Goal: Task Accomplishment & Management: Use online tool/utility

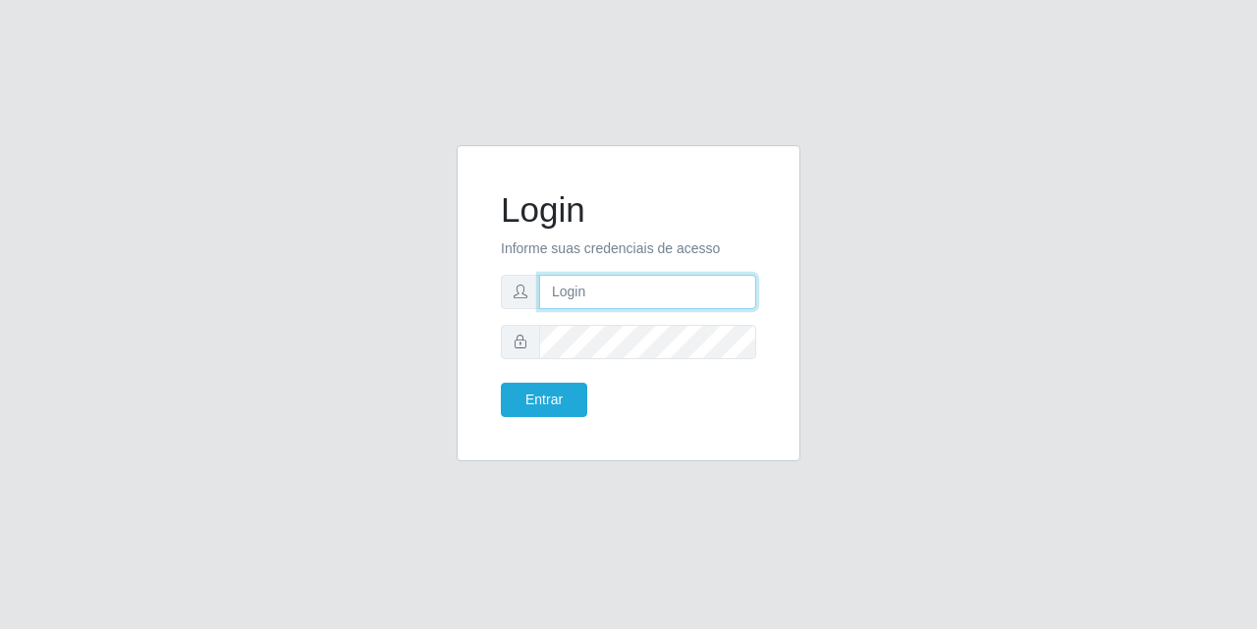
click at [654, 282] on input "text" at bounding box center [647, 292] width 217 height 34
type input "tayanasantos755@gmail.com"
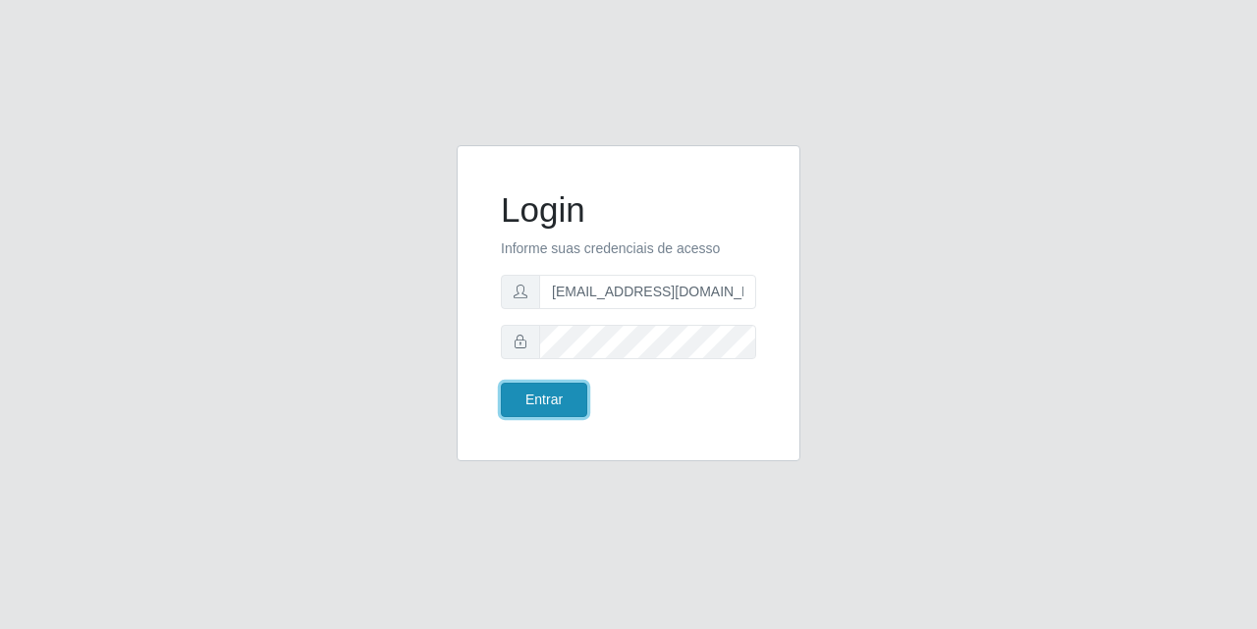
click at [528, 411] on button "Entrar" at bounding box center [544, 400] width 86 height 34
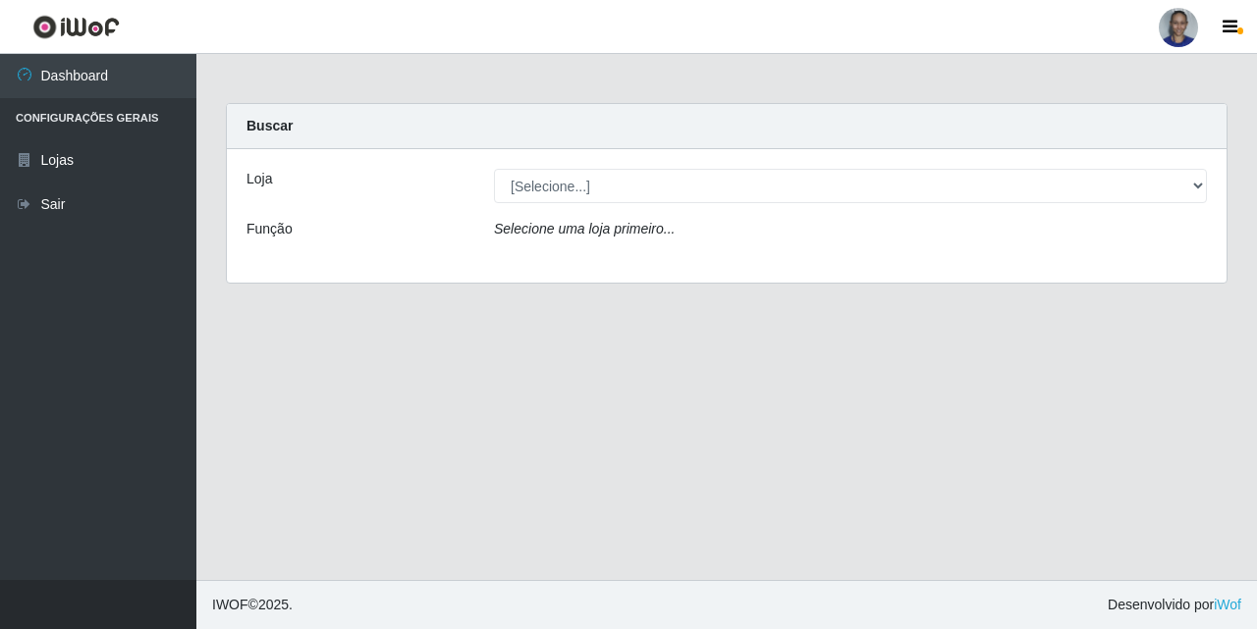
click at [1208, 181] on div "[Selecione...] Supermercado [GEOGRAPHIC_DATA]" at bounding box center [850, 186] width 742 height 34
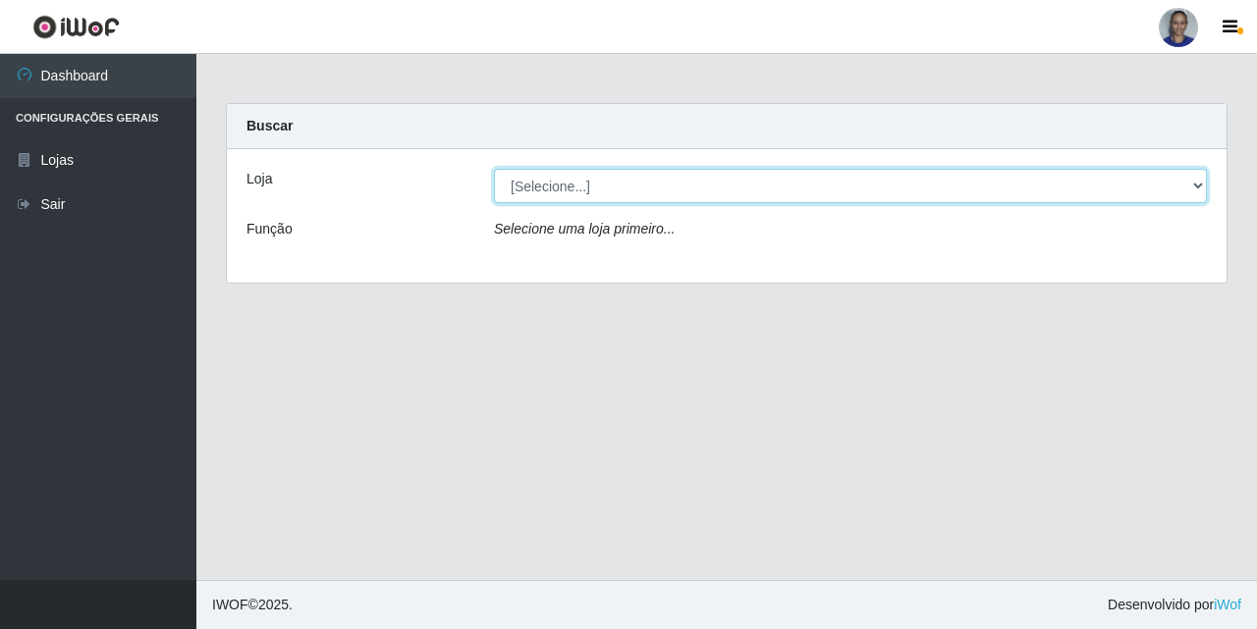
click at [1199, 176] on select "[Selecione...] Supermercado [GEOGRAPHIC_DATA]" at bounding box center [850, 186] width 713 height 34
select select "165"
click at [494, 169] on select "[Selecione...] Supermercado [GEOGRAPHIC_DATA]" at bounding box center [850, 186] width 713 height 34
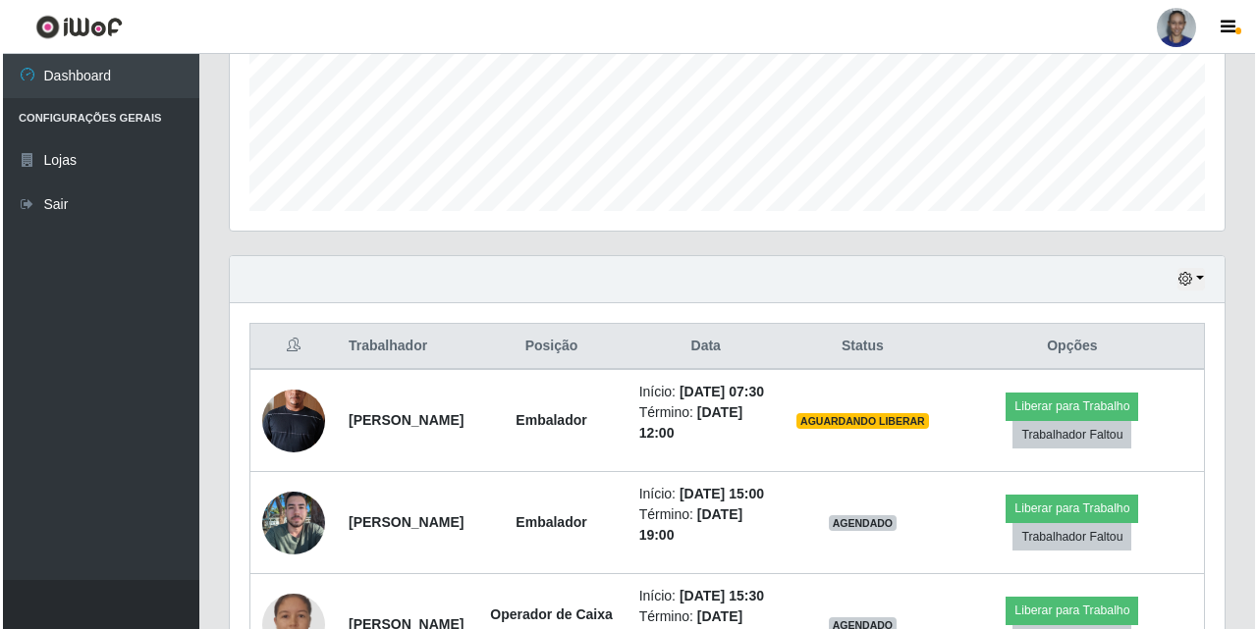
scroll to position [687, 0]
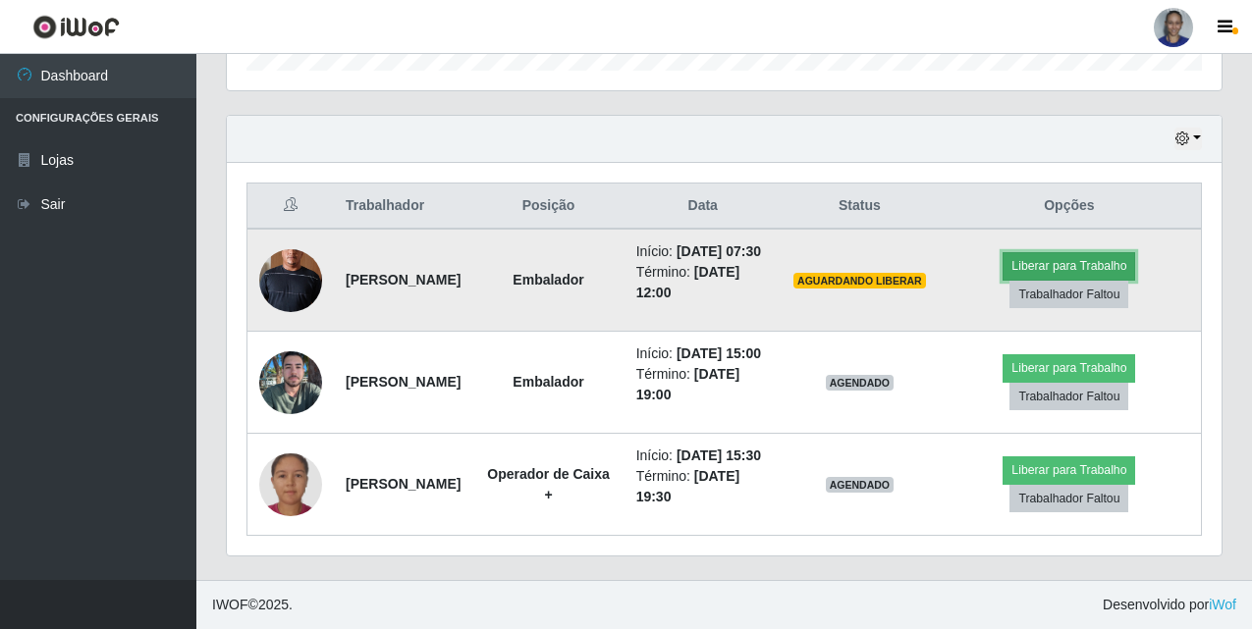
click at [1076, 252] on button "Liberar para Trabalho" at bounding box center [1068, 265] width 133 height 27
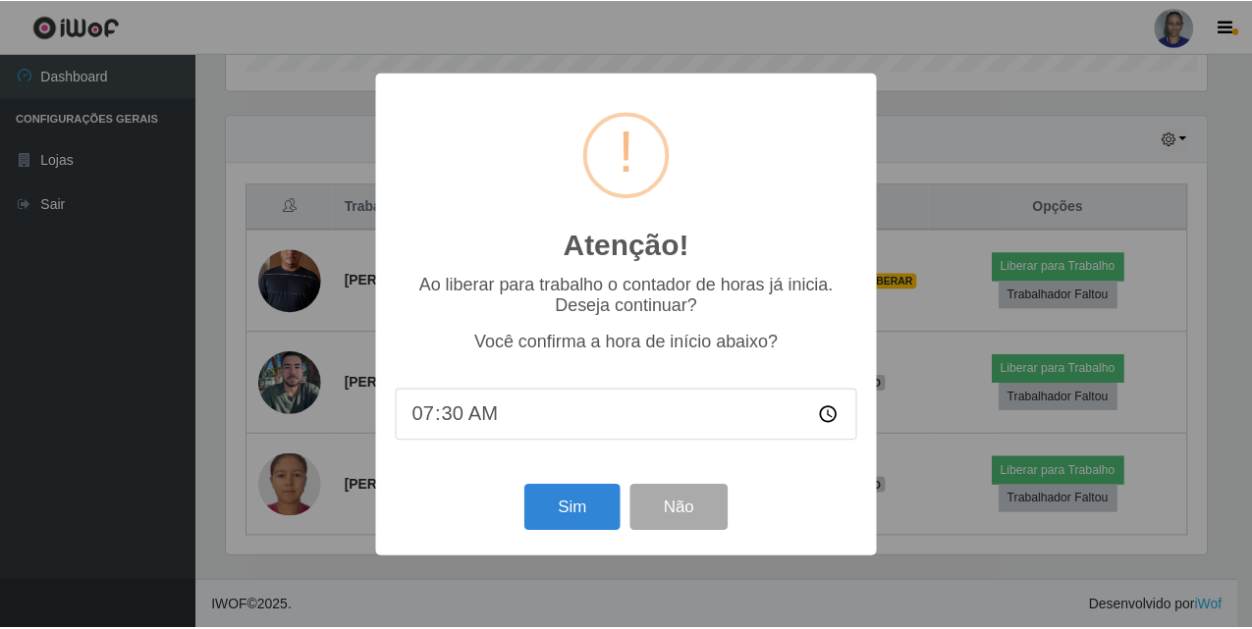
scroll to position [407, 985]
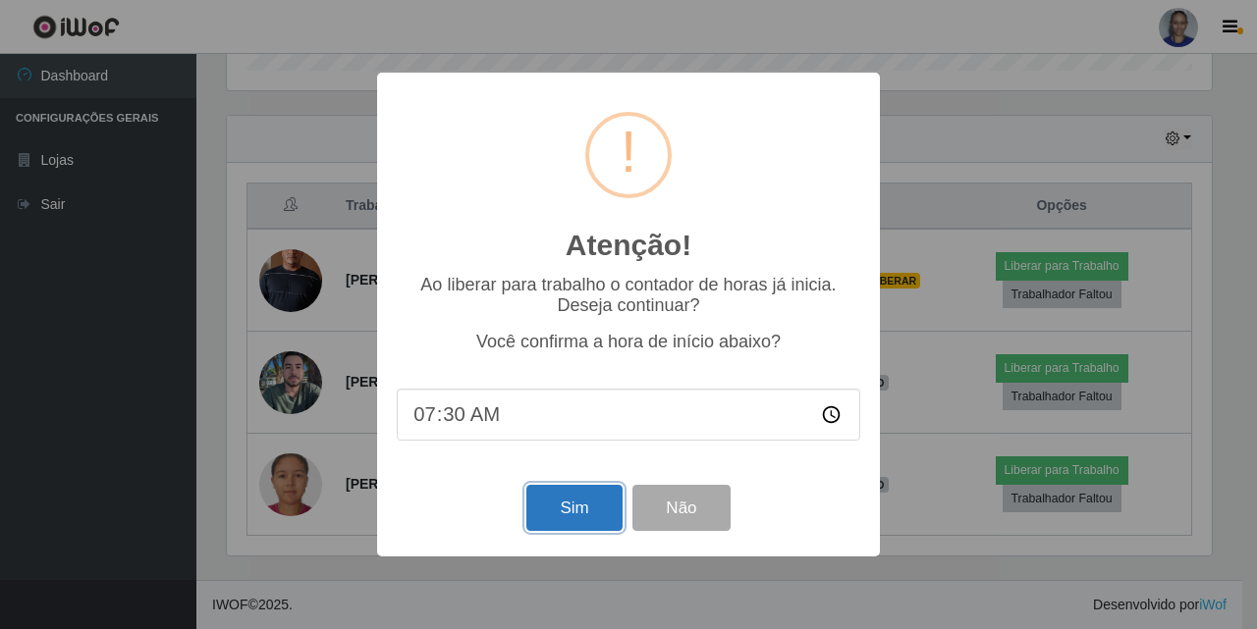
click at [559, 518] on button "Sim" at bounding box center [573, 508] width 95 height 46
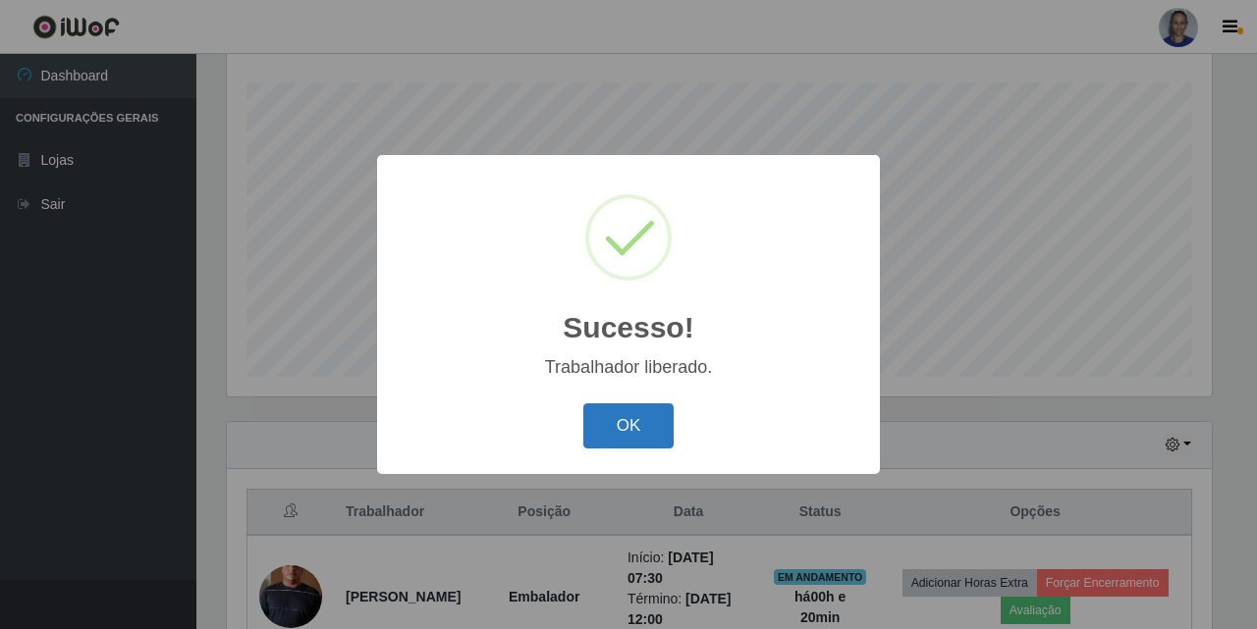
click at [630, 429] on button "OK" at bounding box center [628, 426] width 91 height 46
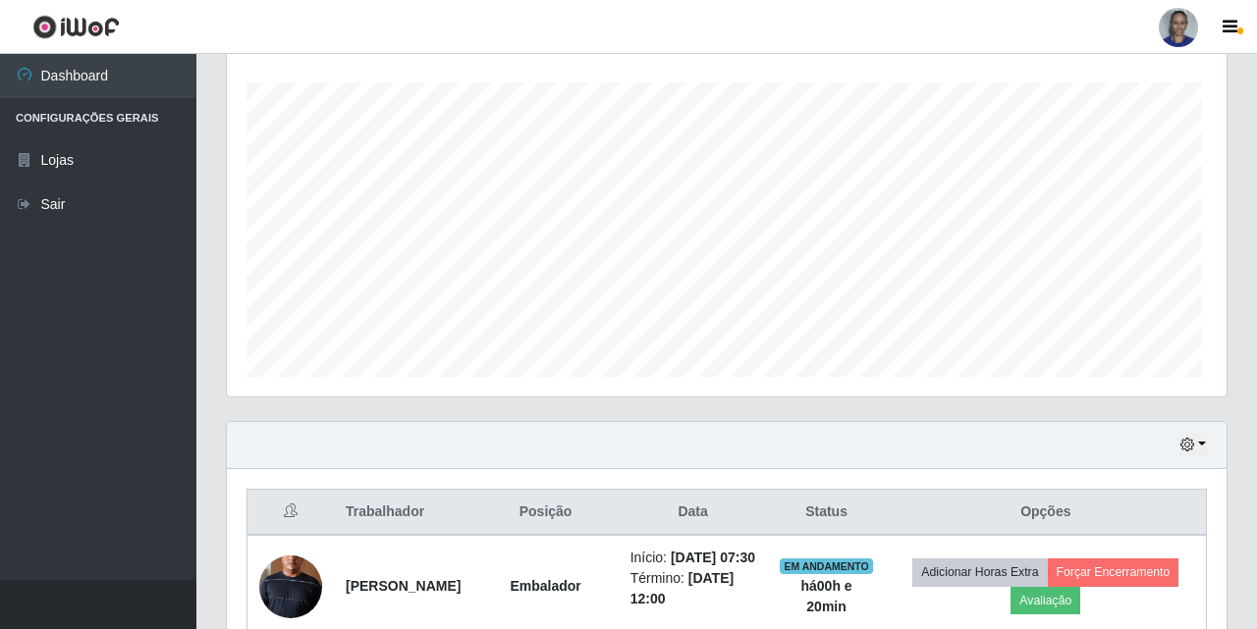
scroll to position [407, 994]
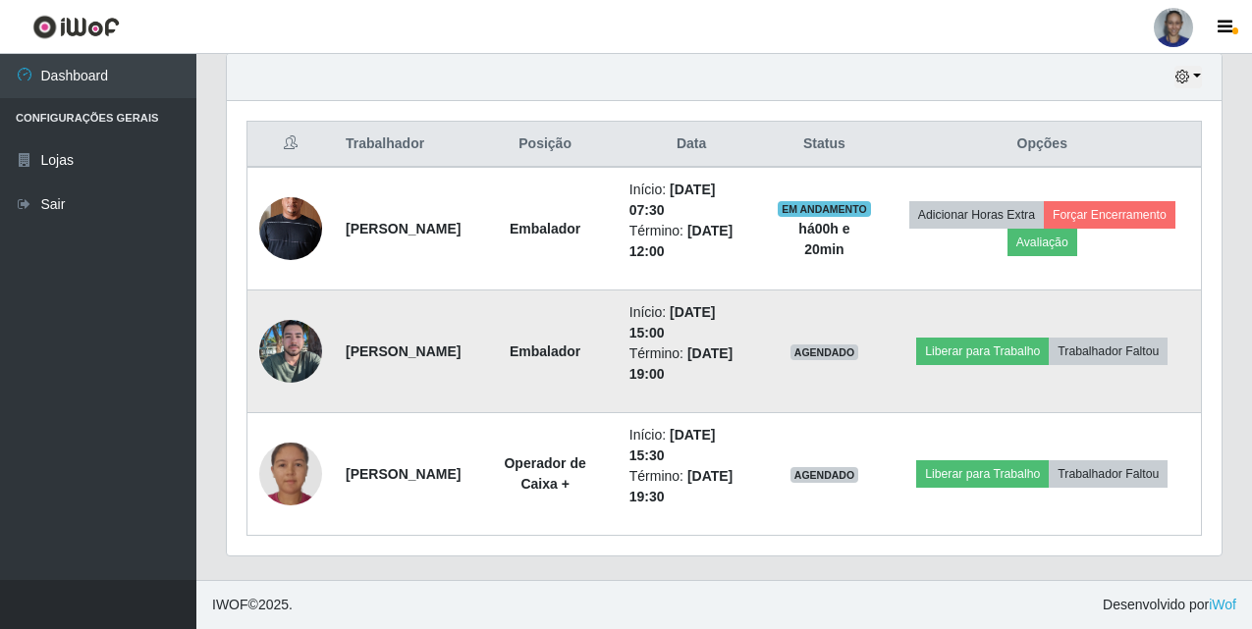
click at [279, 348] on img at bounding box center [290, 351] width 63 height 84
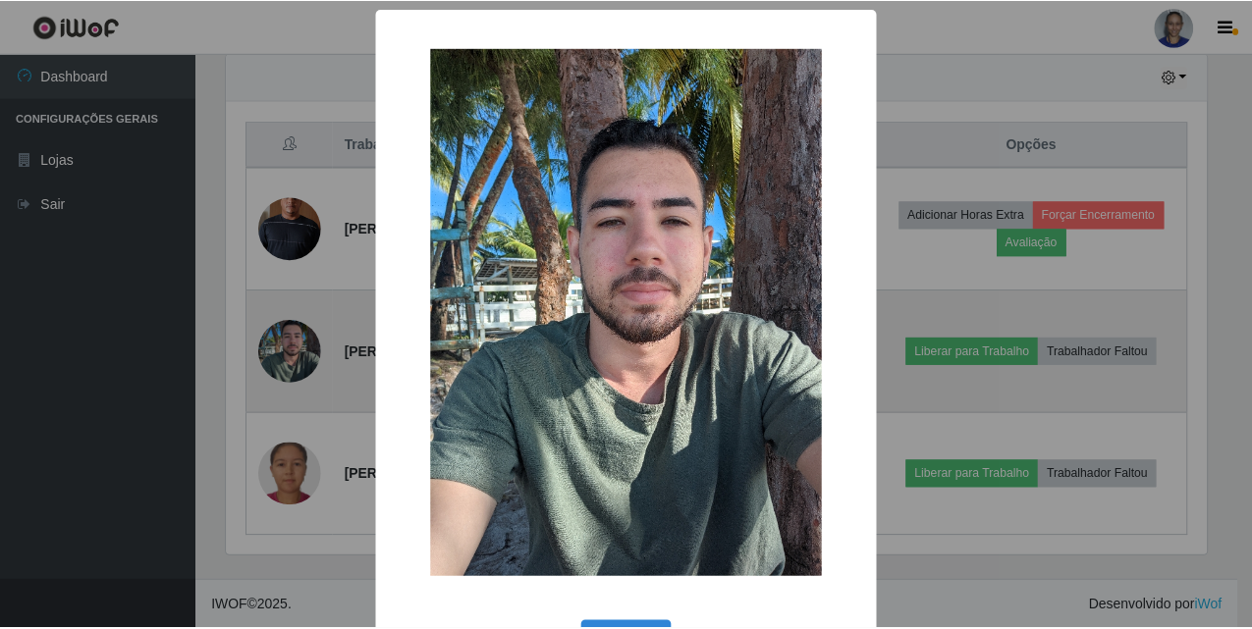
scroll to position [407, 985]
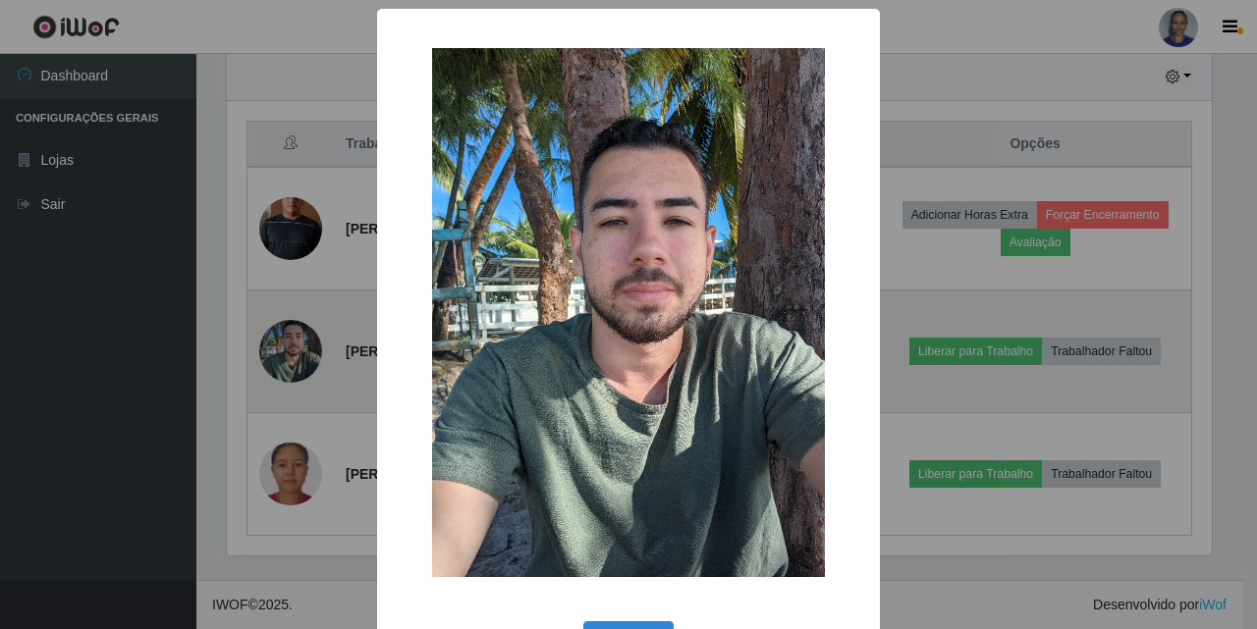
click at [279, 348] on div "× OK Cancel" at bounding box center [628, 314] width 1257 height 629
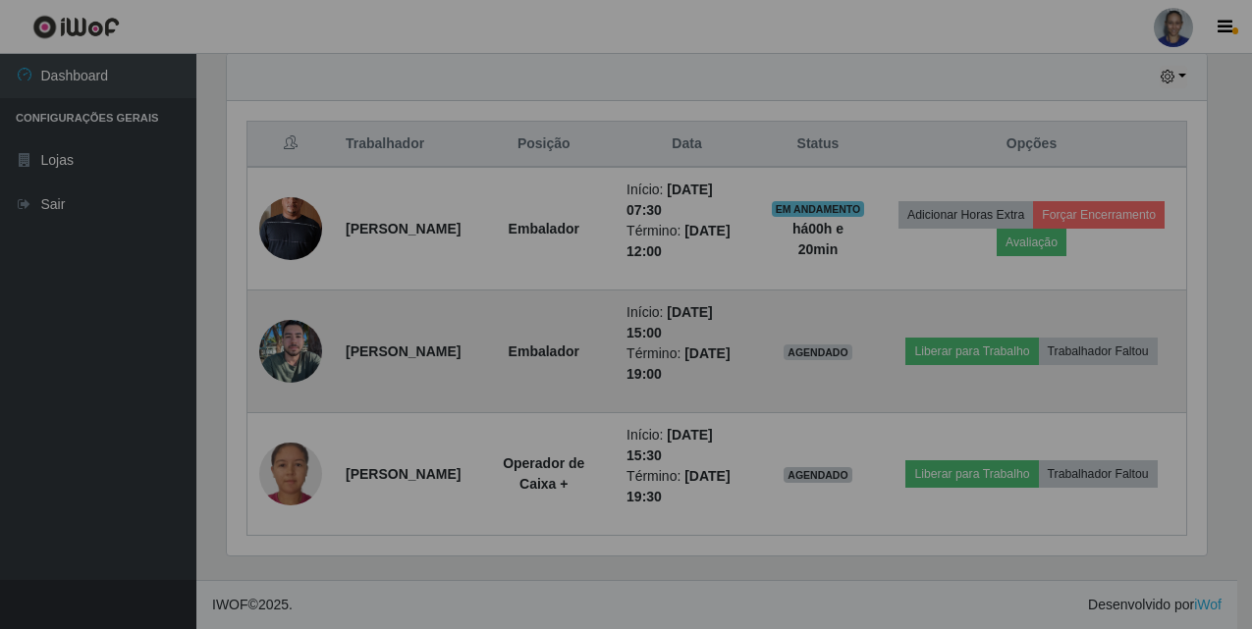
scroll to position [407, 994]
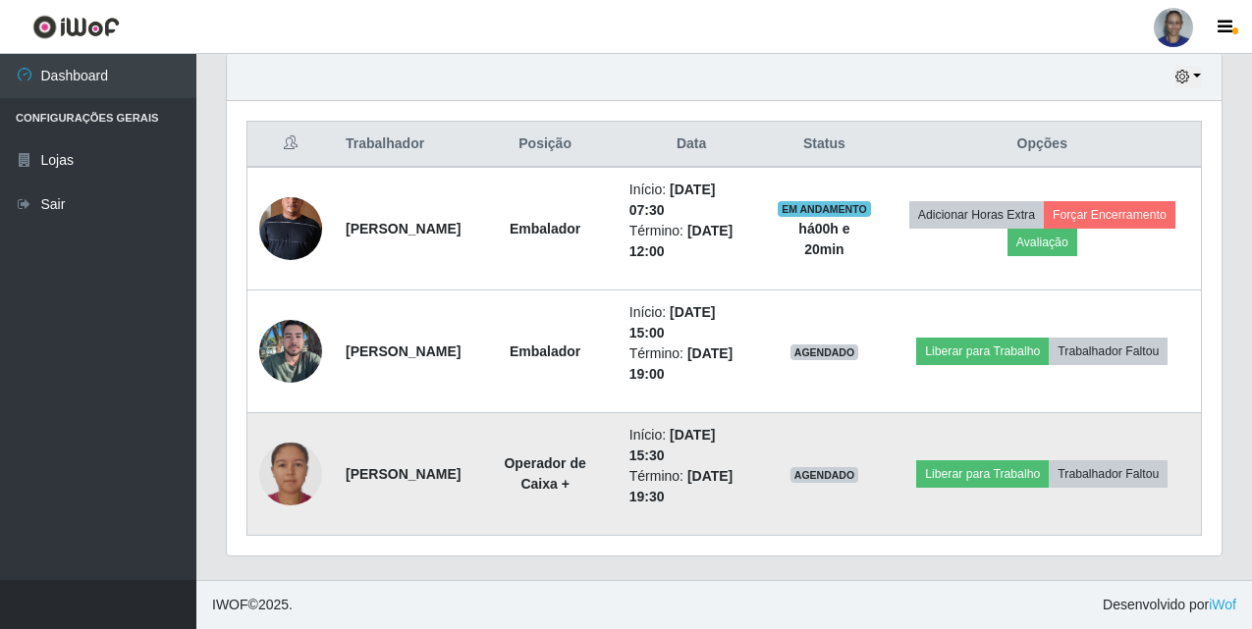
click at [283, 470] on img at bounding box center [290, 474] width 63 height 63
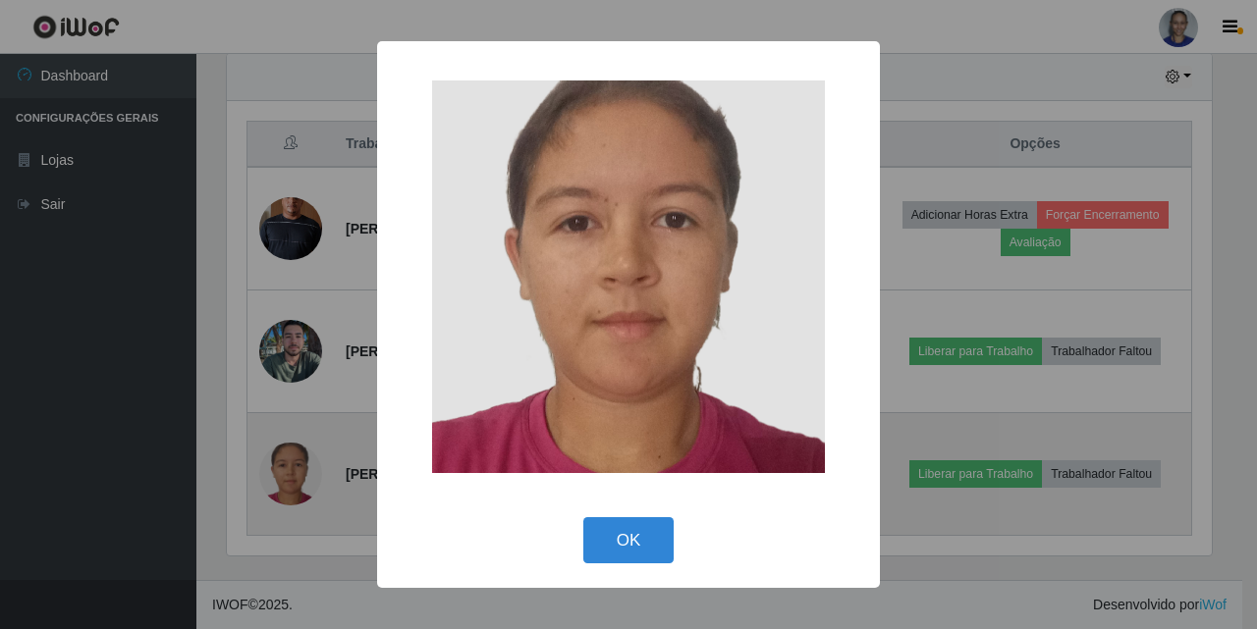
click at [283, 469] on div "× OK Cancel" at bounding box center [628, 314] width 1257 height 629
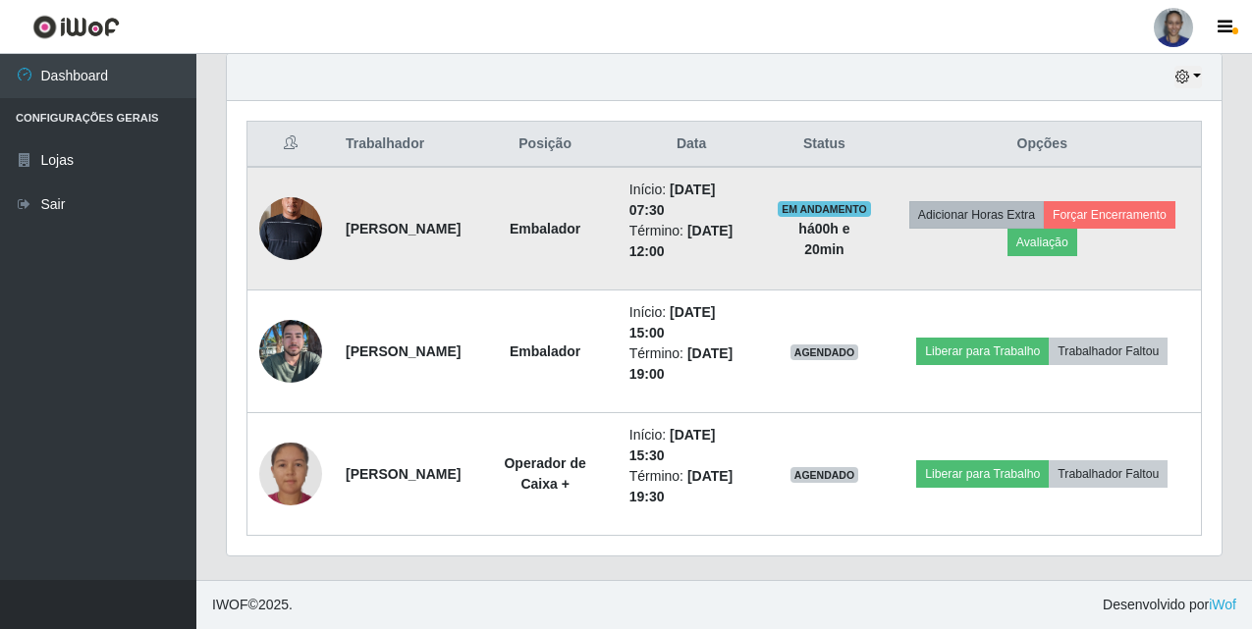
scroll to position [595, 0]
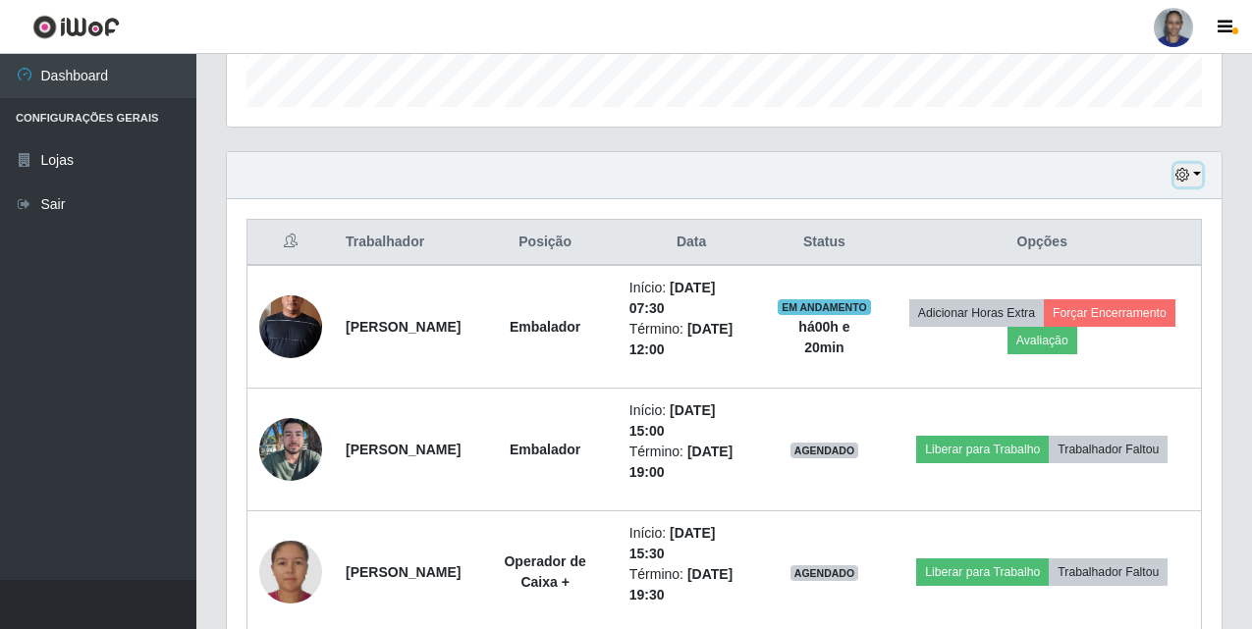
click at [1198, 178] on button "button" at bounding box center [1187, 175] width 27 height 23
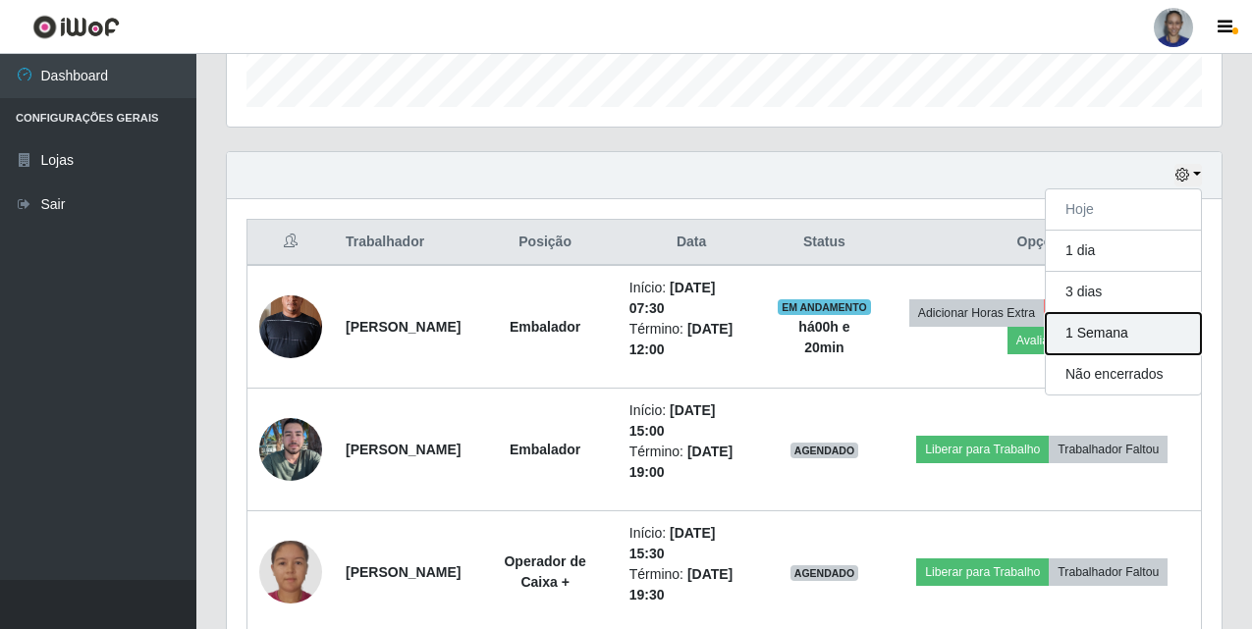
click at [1151, 336] on button "1 Semana" at bounding box center [1122, 333] width 155 height 41
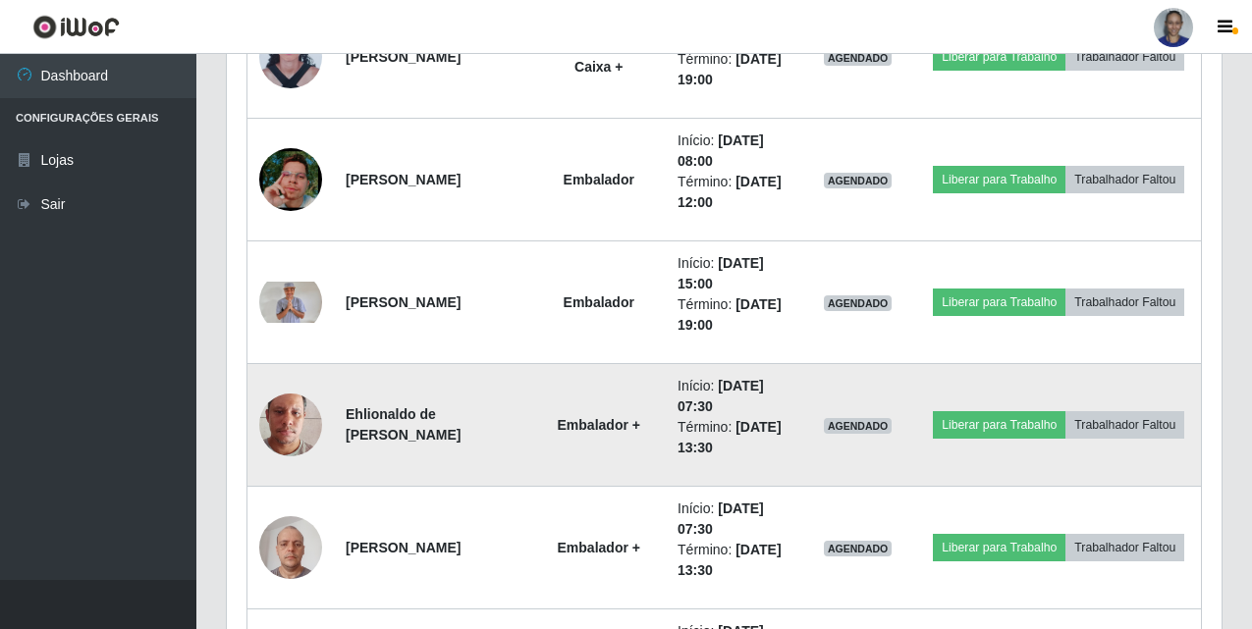
scroll to position [0, 0]
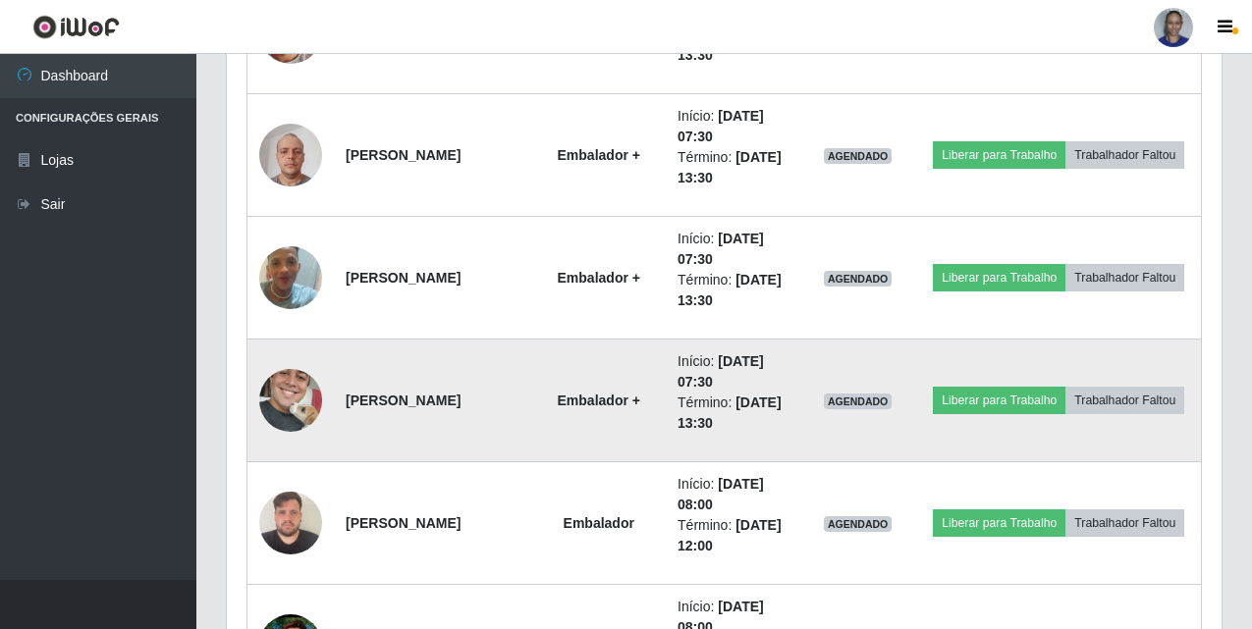
click at [293, 397] on img at bounding box center [290, 401] width 63 height 106
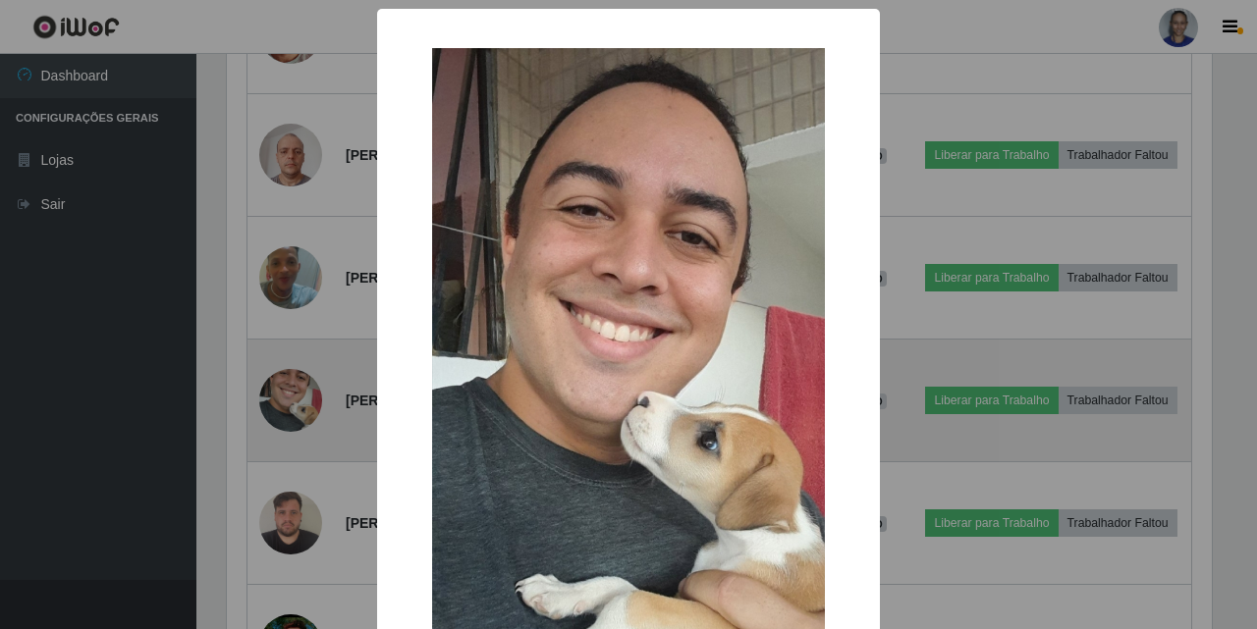
click at [293, 397] on div "× OK Cancel" at bounding box center [628, 314] width 1257 height 629
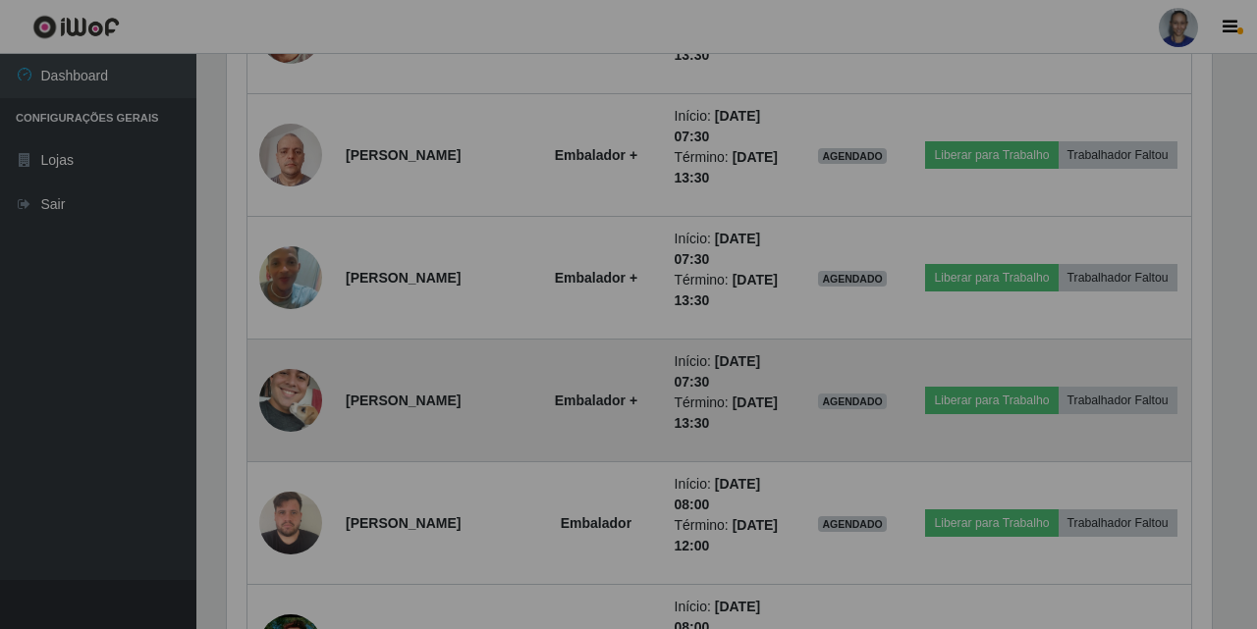
click at [293, 397] on div "× OK Cancel" at bounding box center [628, 314] width 1257 height 629
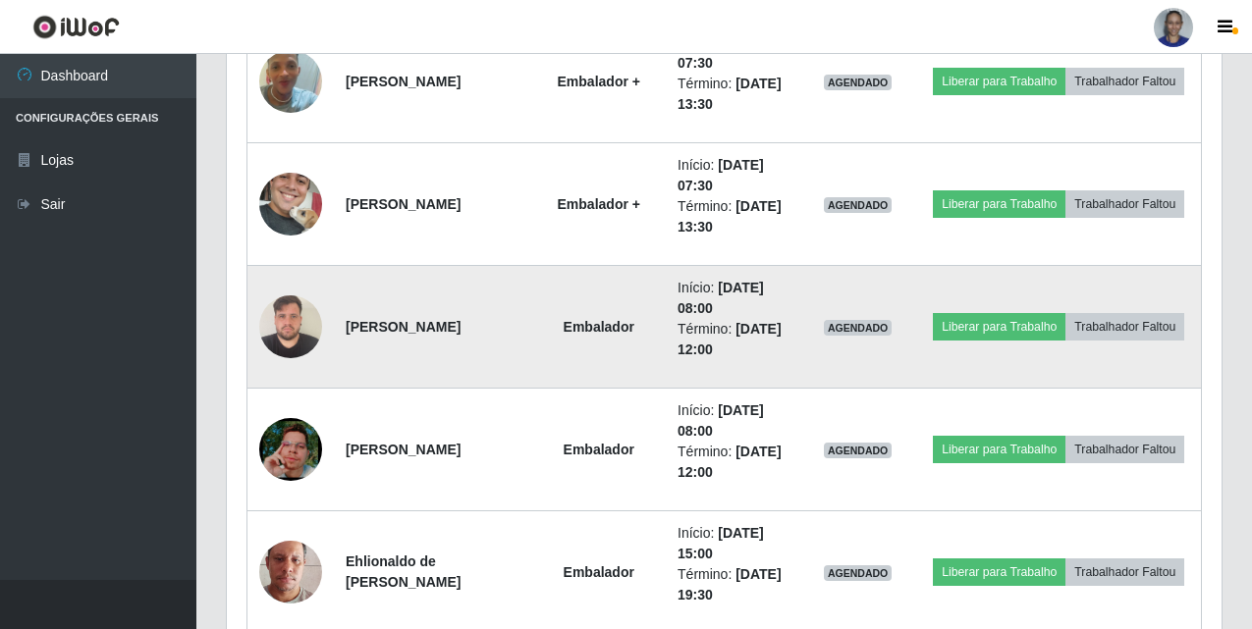
click at [289, 331] on img at bounding box center [290, 326] width 63 height 83
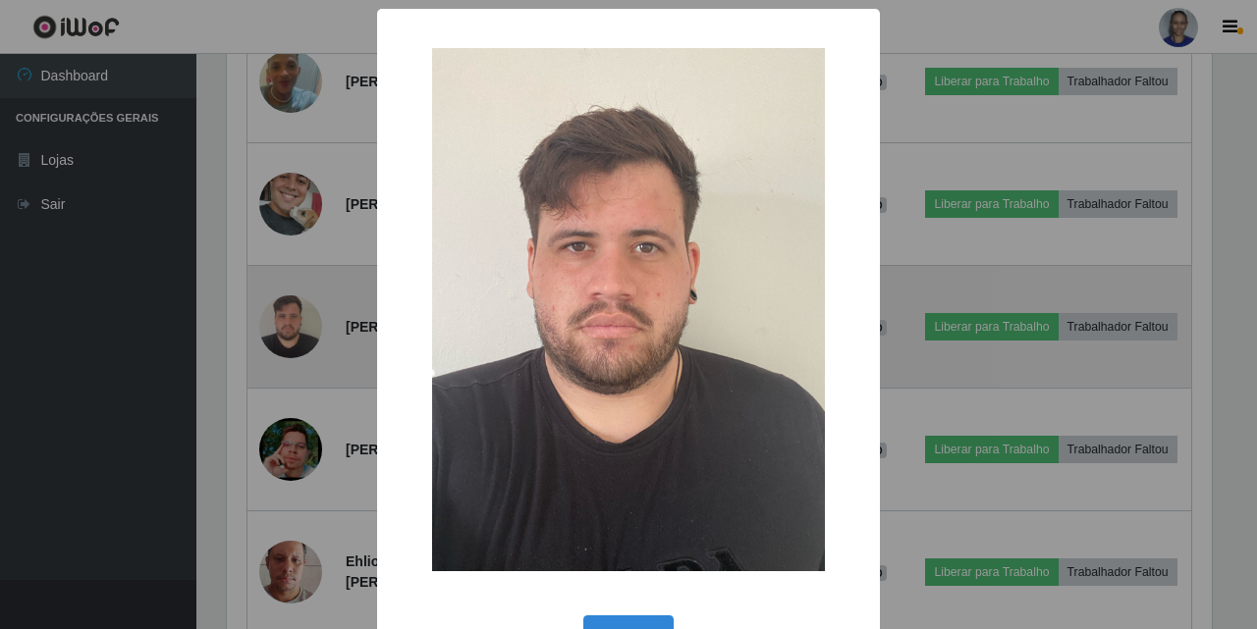
click at [289, 331] on div "× OK Cancel" at bounding box center [628, 314] width 1257 height 629
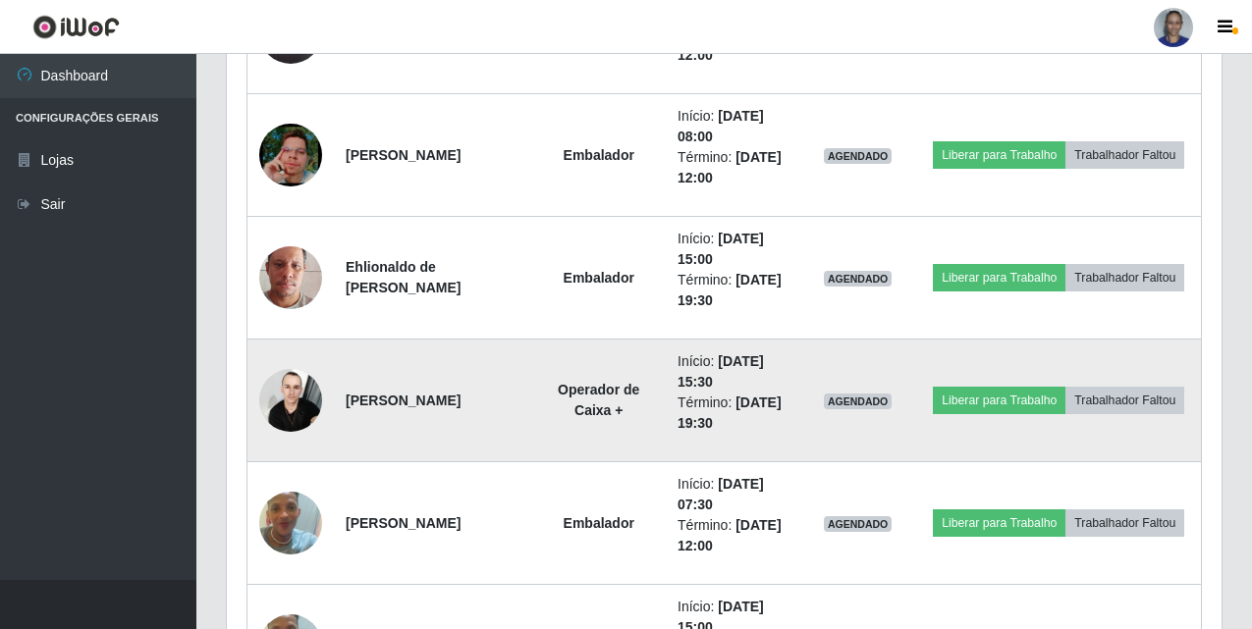
click at [279, 390] on img at bounding box center [290, 399] width 63 height 83
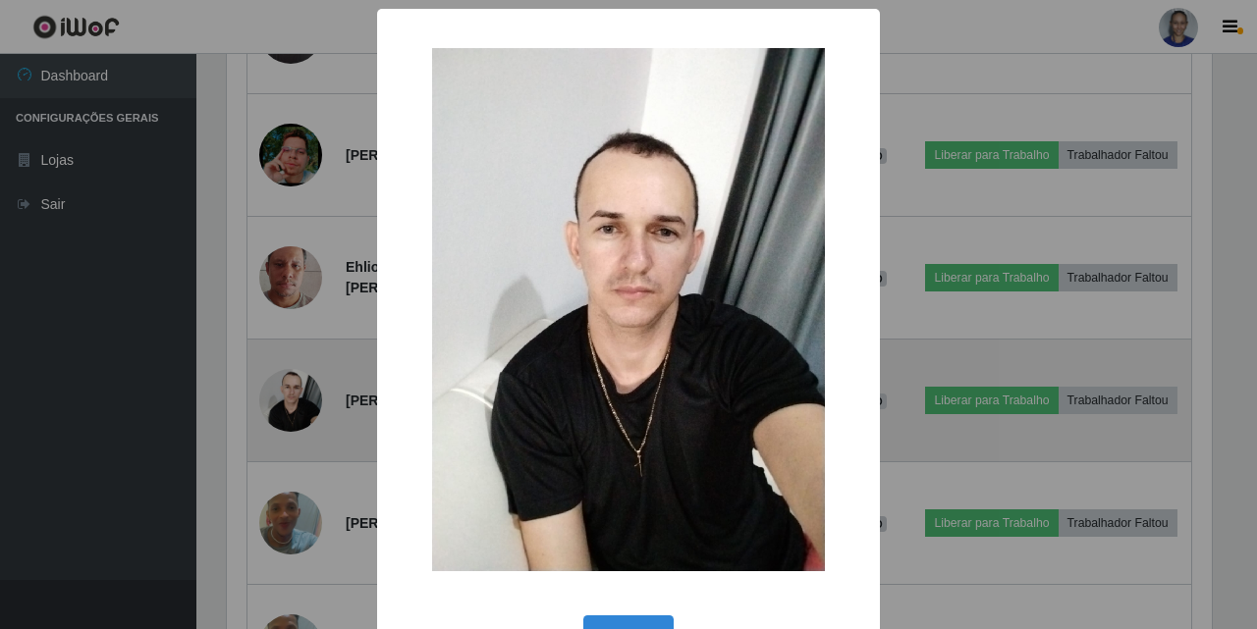
click at [279, 390] on div "× OK Cancel" at bounding box center [628, 314] width 1257 height 629
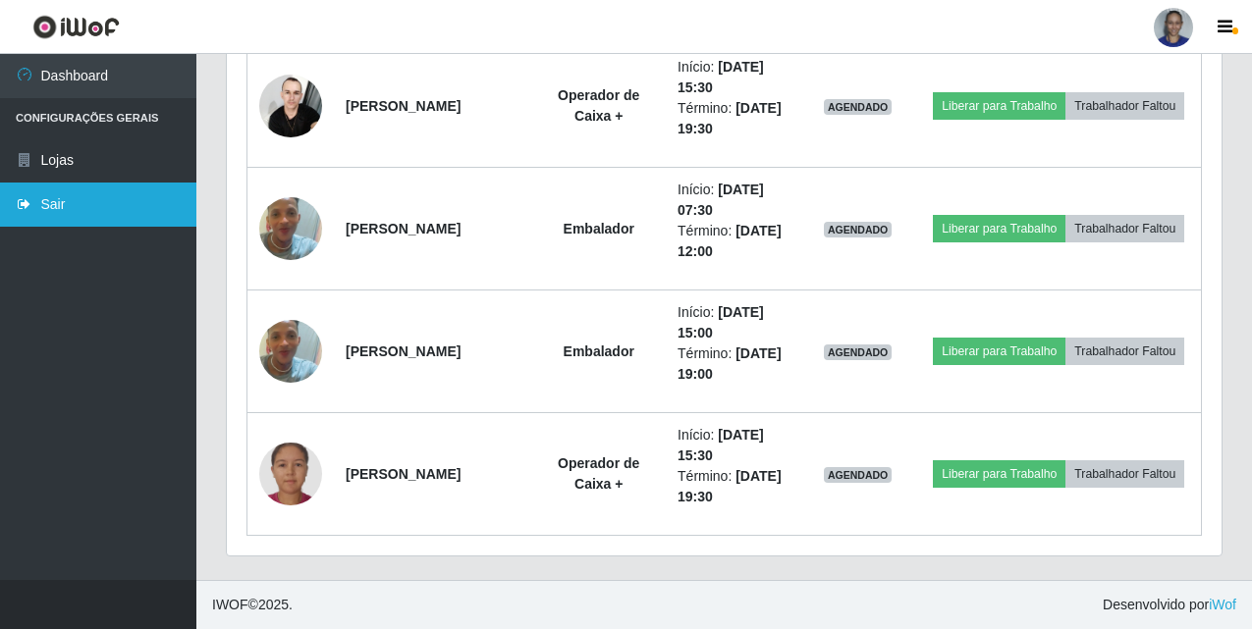
click at [141, 200] on link "Sair" at bounding box center [98, 205] width 196 height 44
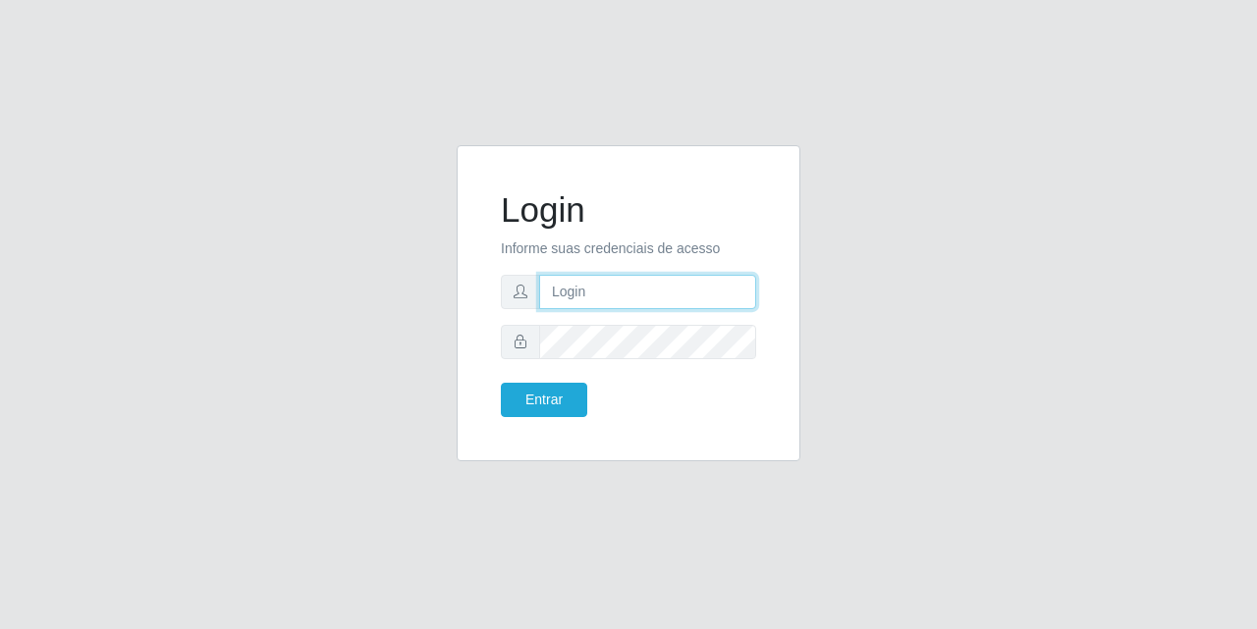
click at [566, 291] on input "text" at bounding box center [647, 292] width 217 height 34
type input "[EMAIL_ADDRESS][DOMAIN_NAME]"
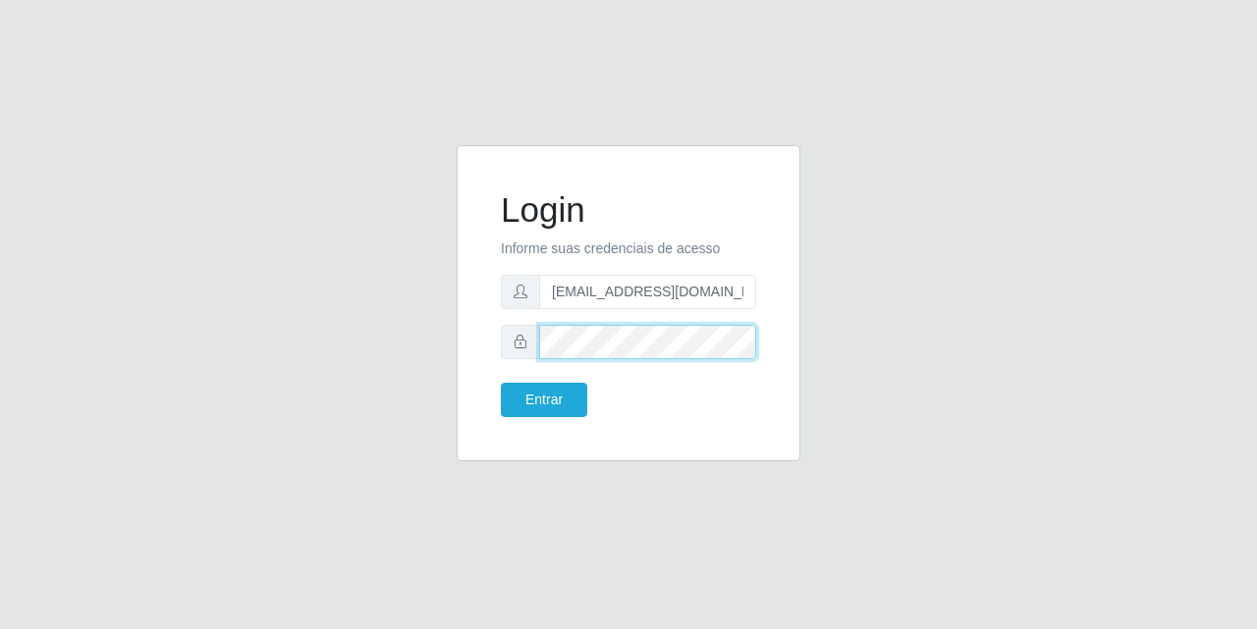
click at [501, 383] on button "Entrar" at bounding box center [544, 400] width 86 height 34
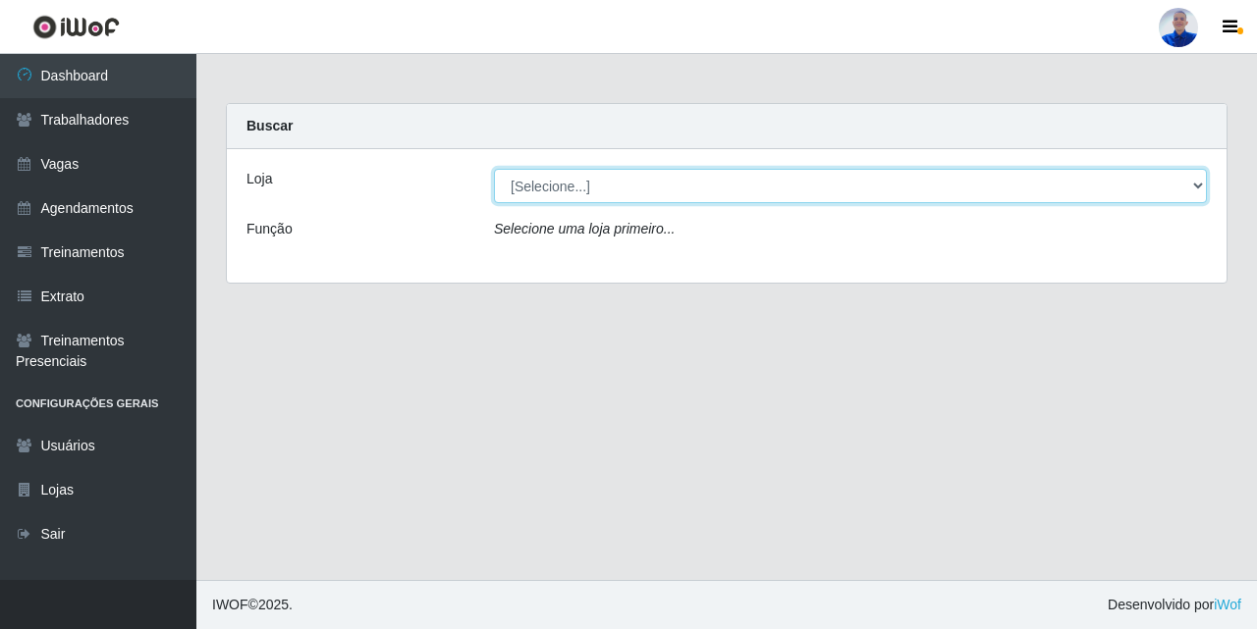
click at [555, 190] on select "[Selecione...] Supermercado [GEOGRAPHIC_DATA]" at bounding box center [850, 186] width 713 height 34
click at [581, 181] on select "[Selecione...] Supermercado [GEOGRAPHIC_DATA]" at bounding box center [850, 186] width 713 height 34
select select "165"
click at [494, 169] on select "[Selecione...] Supermercado [GEOGRAPHIC_DATA]" at bounding box center [850, 186] width 713 height 34
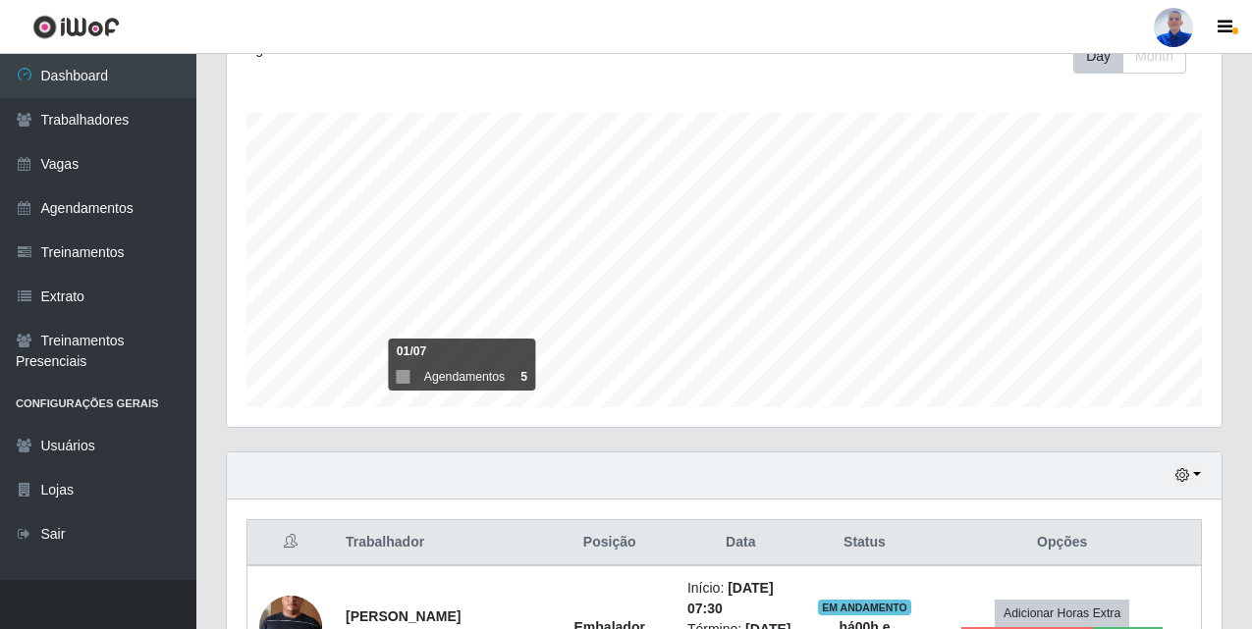
scroll to position [693, 0]
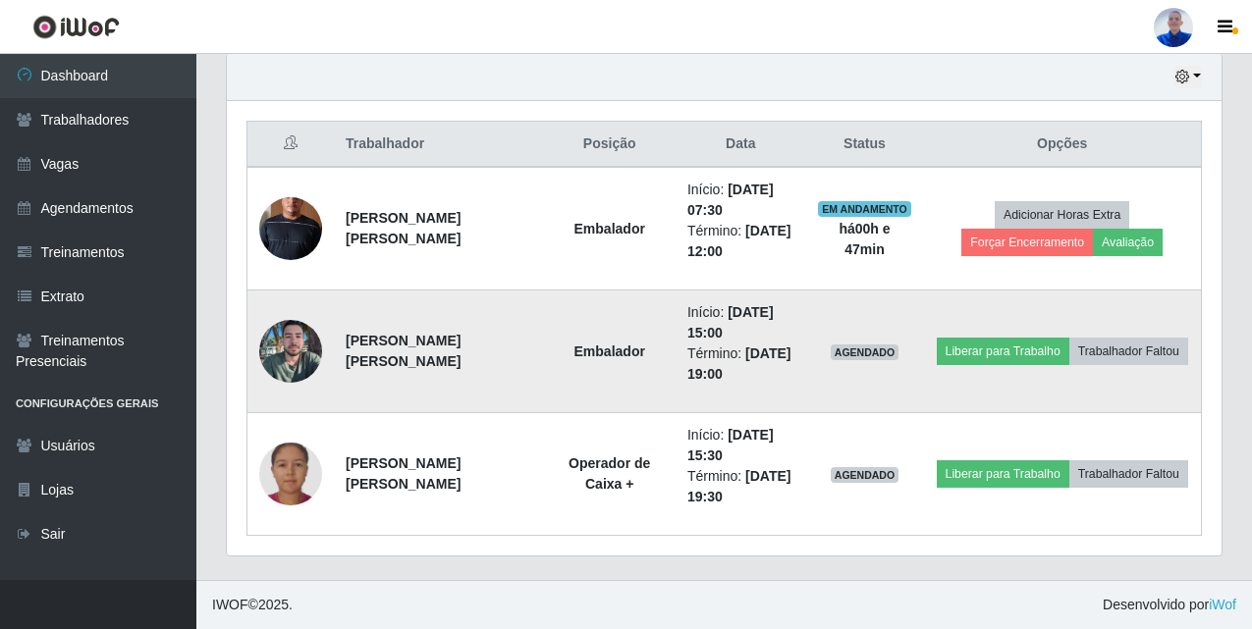
click at [284, 374] on img at bounding box center [290, 351] width 63 height 84
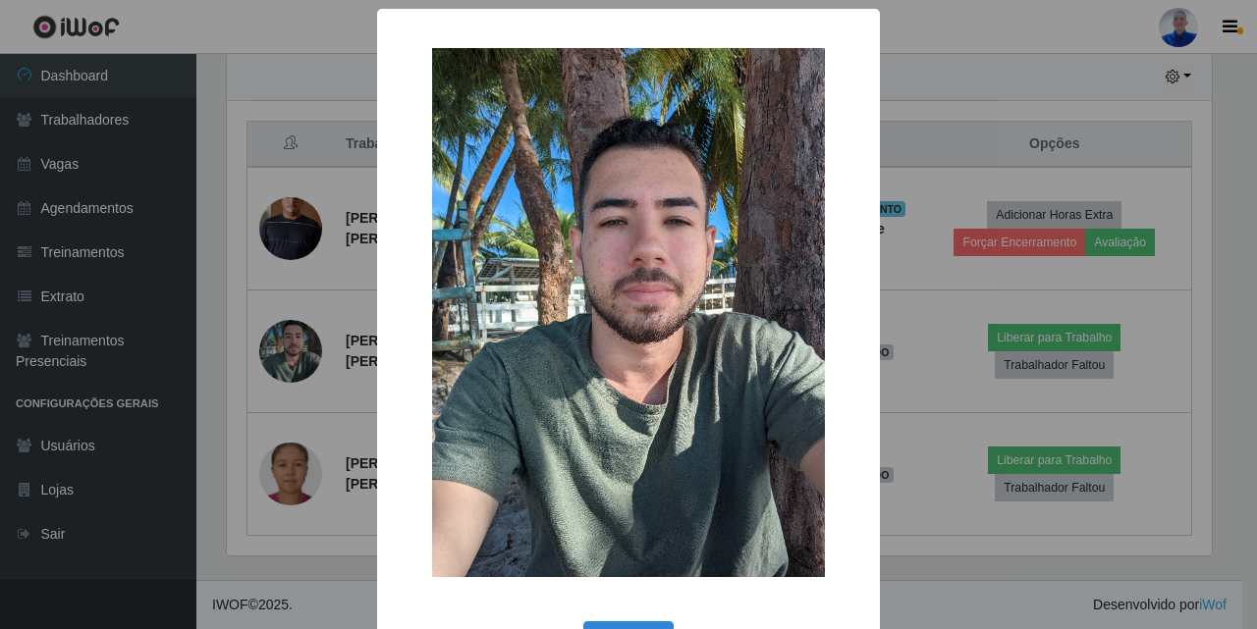
click at [290, 377] on div "× OK Cancel" at bounding box center [628, 314] width 1257 height 629
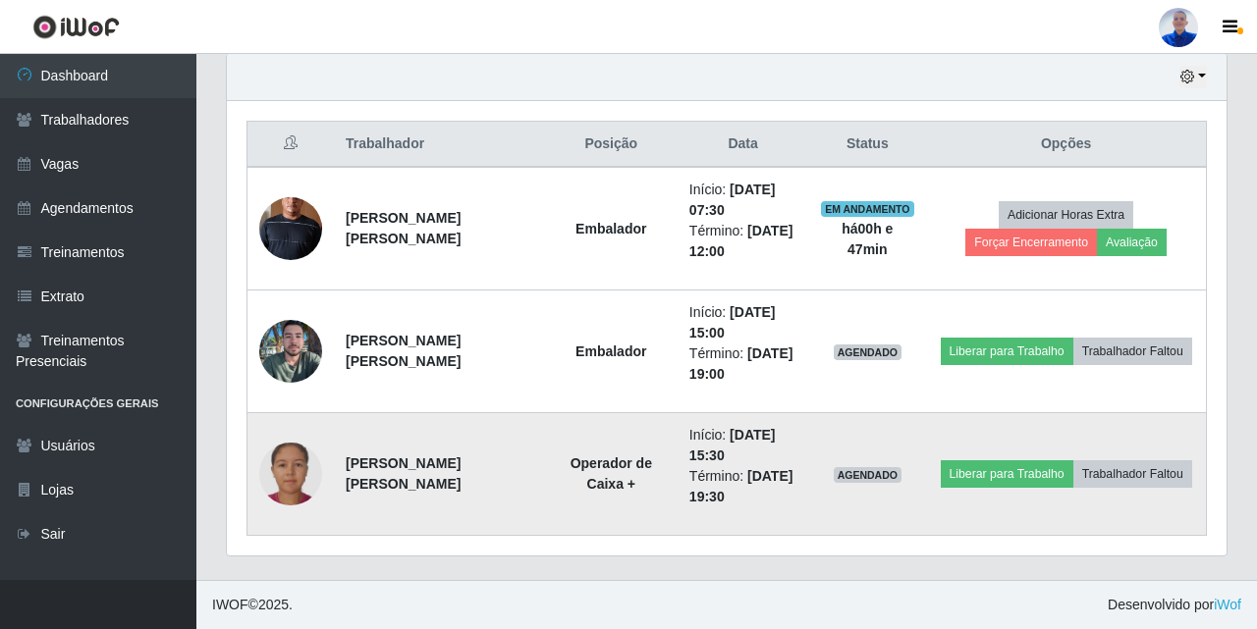
scroll to position [407, 994]
click at [294, 473] on img at bounding box center [290, 474] width 63 height 63
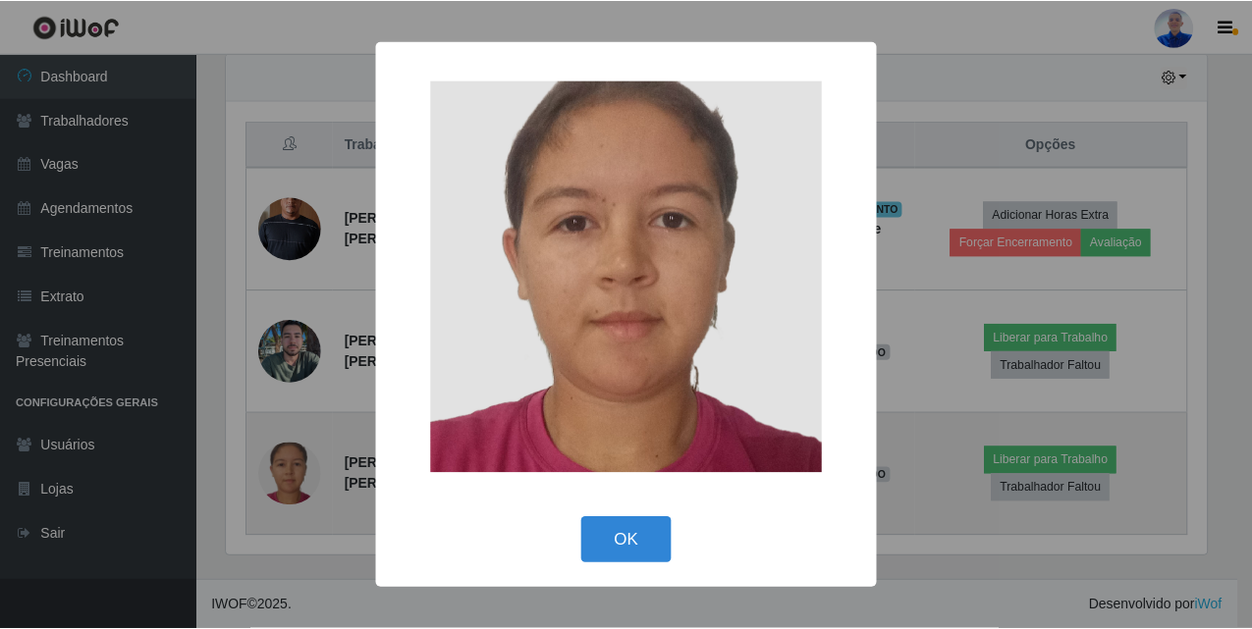
scroll to position [407, 985]
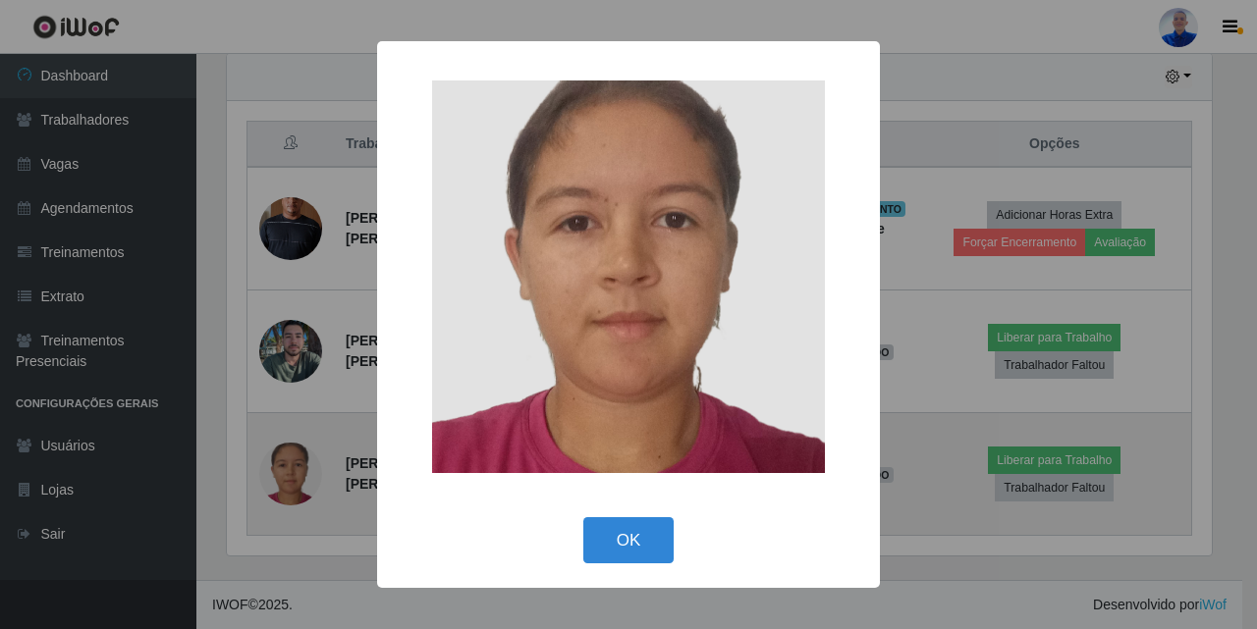
click at [294, 473] on div "× OK Cancel" at bounding box center [628, 314] width 1257 height 629
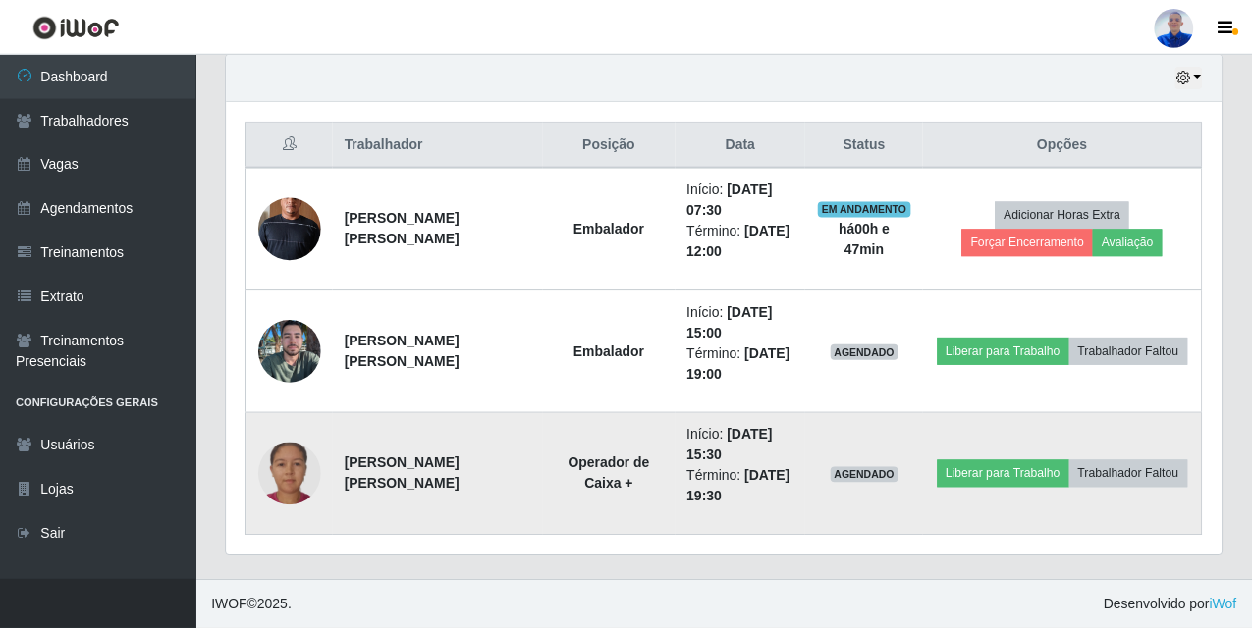
scroll to position [407, 994]
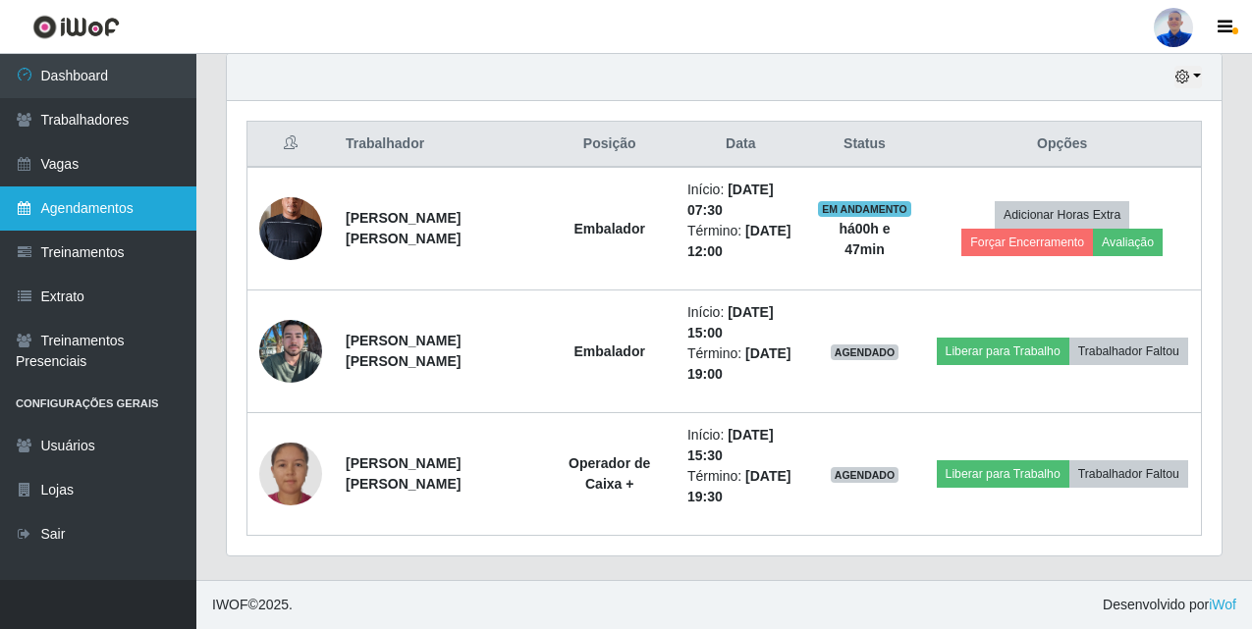
click at [128, 194] on link "Agendamentos" at bounding box center [98, 209] width 196 height 44
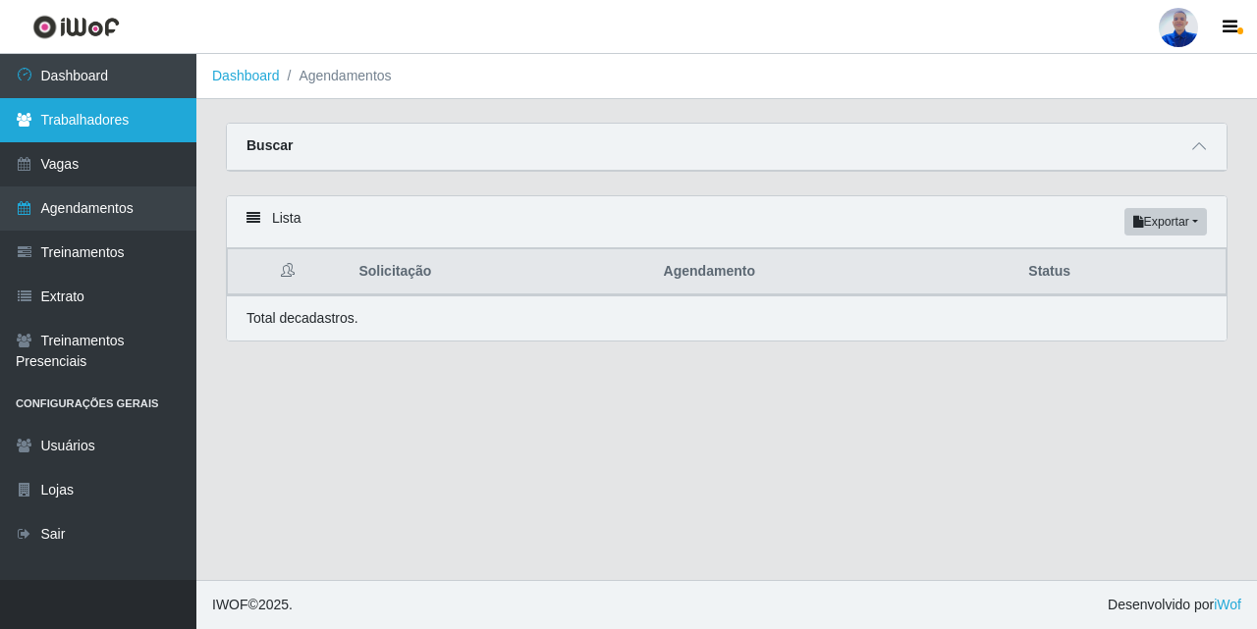
click at [84, 111] on link "Trabalhadores" at bounding box center [98, 120] width 196 height 44
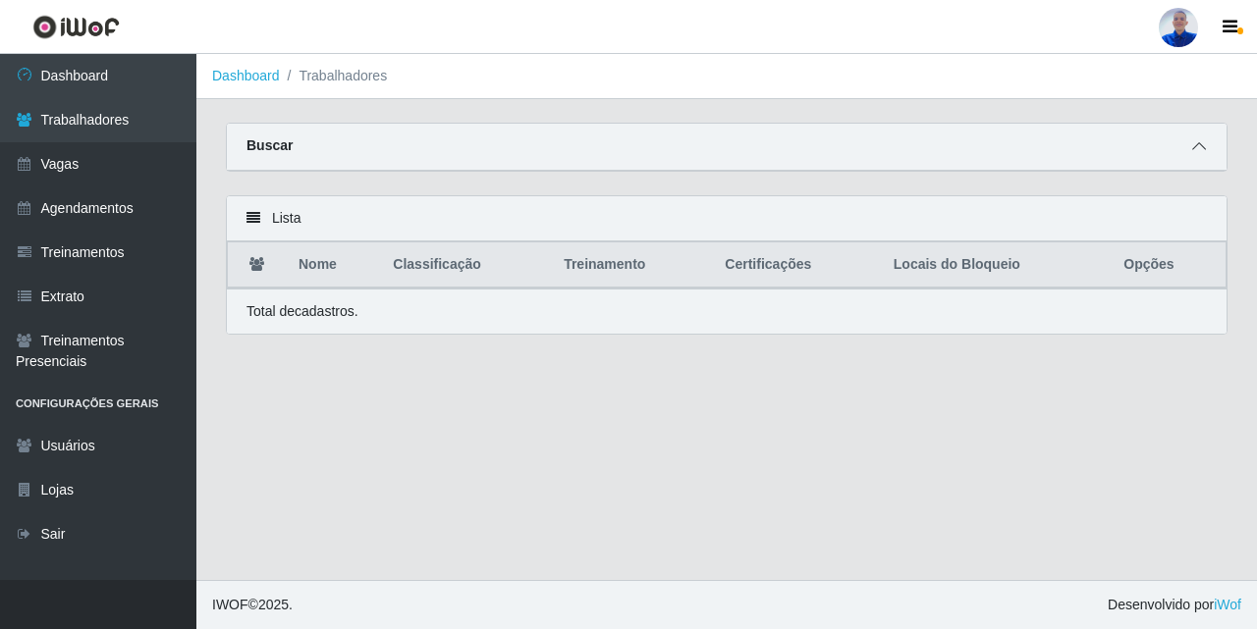
click at [1208, 147] on span at bounding box center [1199, 146] width 24 height 23
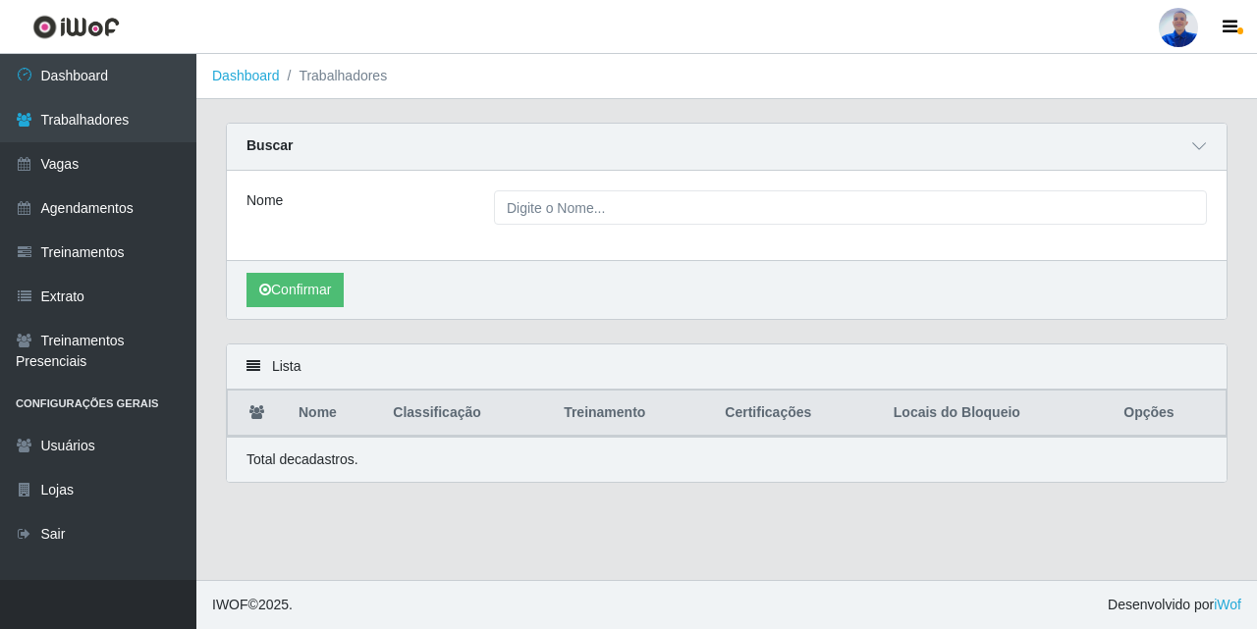
click at [1183, 154] on div "Buscar" at bounding box center [726, 147] width 999 height 47
click at [1195, 163] on div "Buscar" at bounding box center [726, 147] width 999 height 47
click at [1200, 149] on icon at bounding box center [1199, 146] width 14 height 14
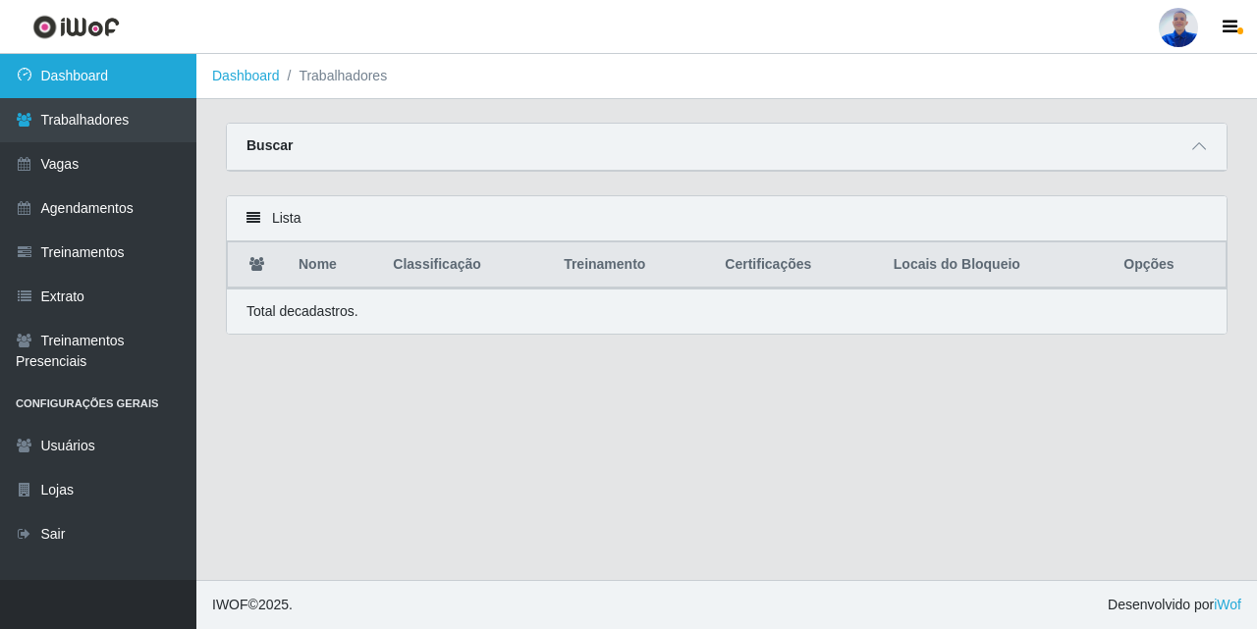
click at [76, 94] on link "Dashboard" at bounding box center [98, 76] width 196 height 44
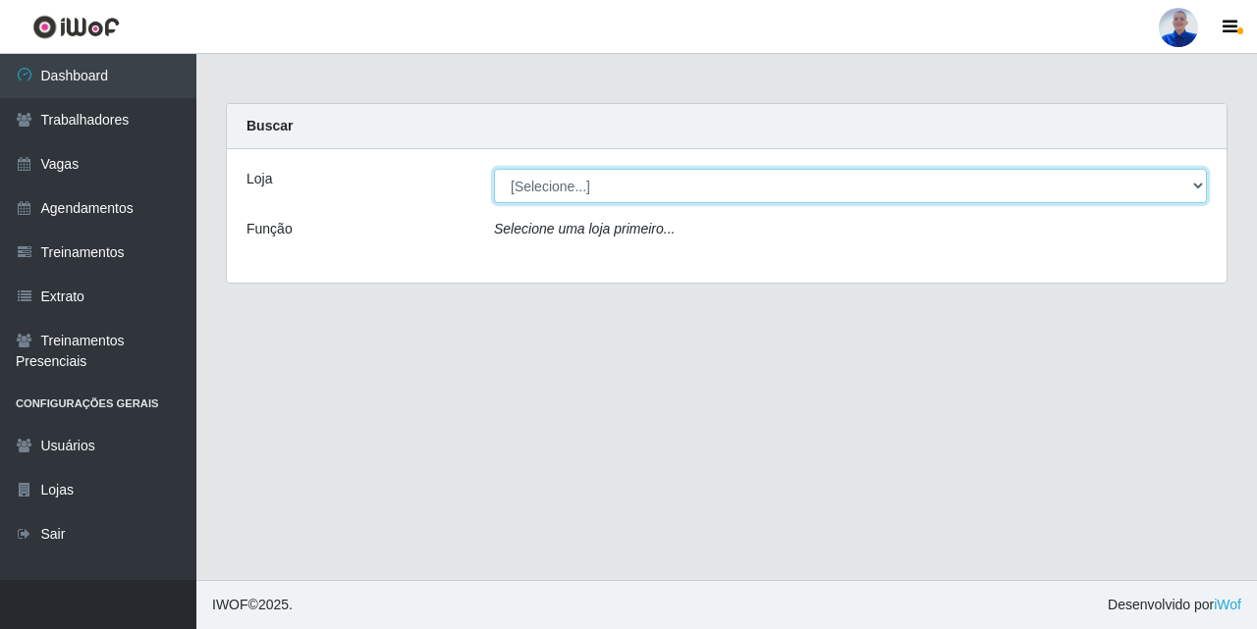
click at [1159, 189] on select "[Selecione...] Supermercado [GEOGRAPHIC_DATA]" at bounding box center [850, 186] width 713 height 34
select select "165"
click at [494, 169] on select "[Selecione...] Supermercado [GEOGRAPHIC_DATA]" at bounding box center [850, 186] width 713 height 34
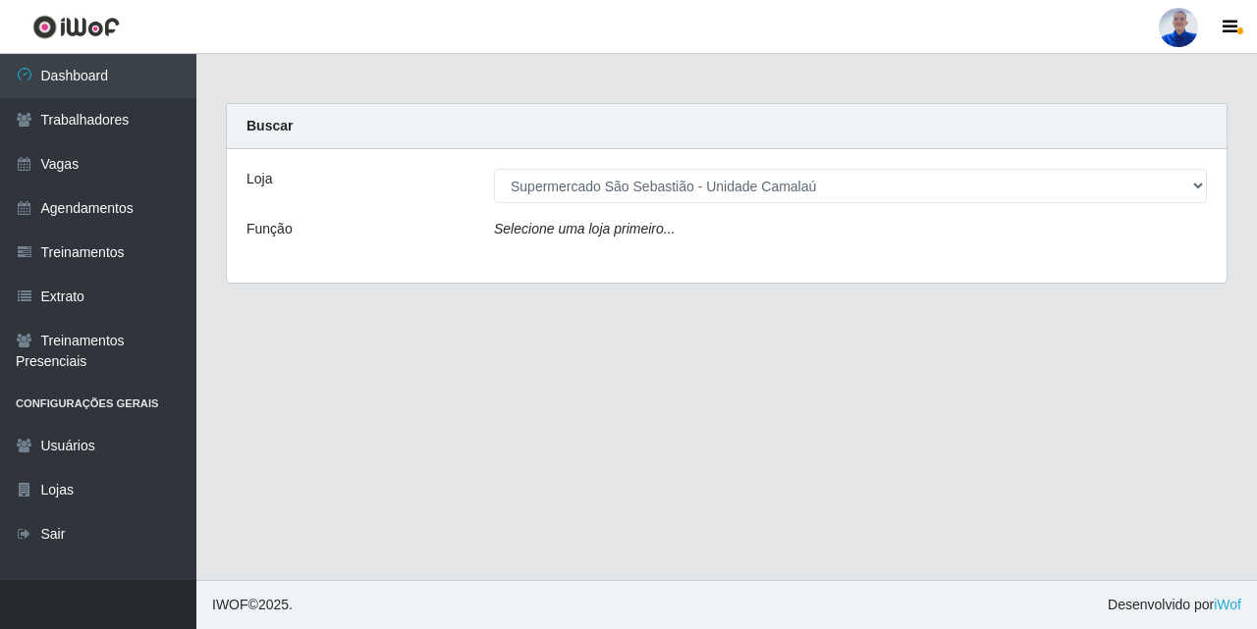
click at [1067, 251] on div "Loja [Selecione...] Supermercado São Sebastião - Unidade Camalaú Função Selecio…" at bounding box center [726, 216] width 999 height 134
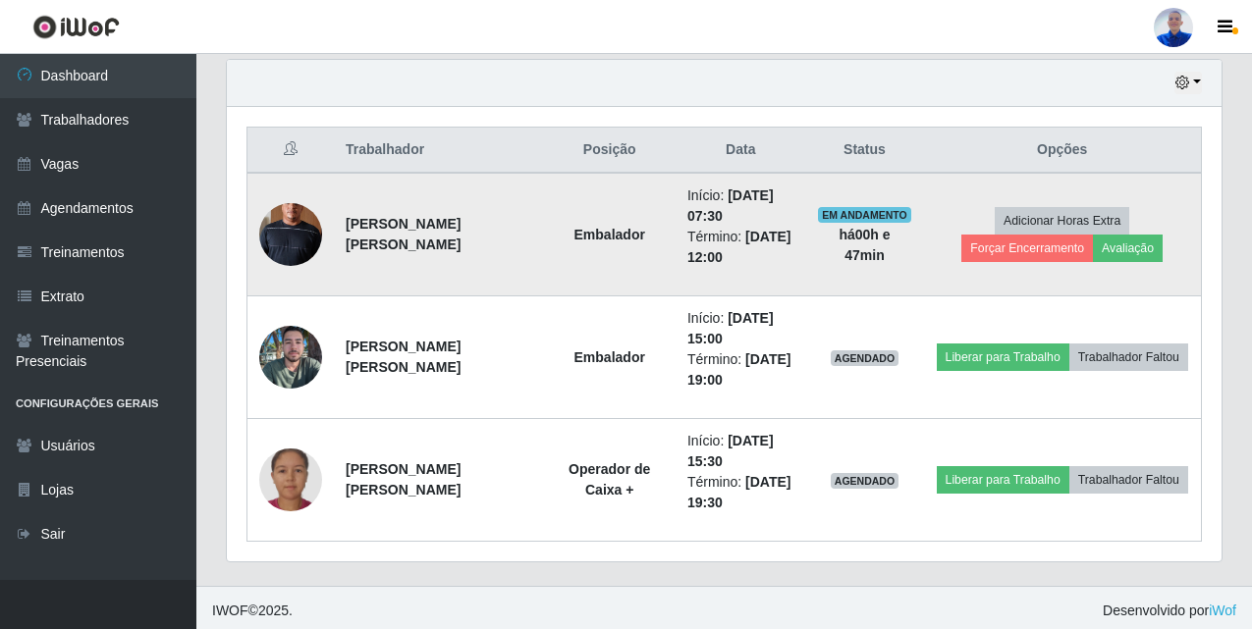
scroll to position [393, 0]
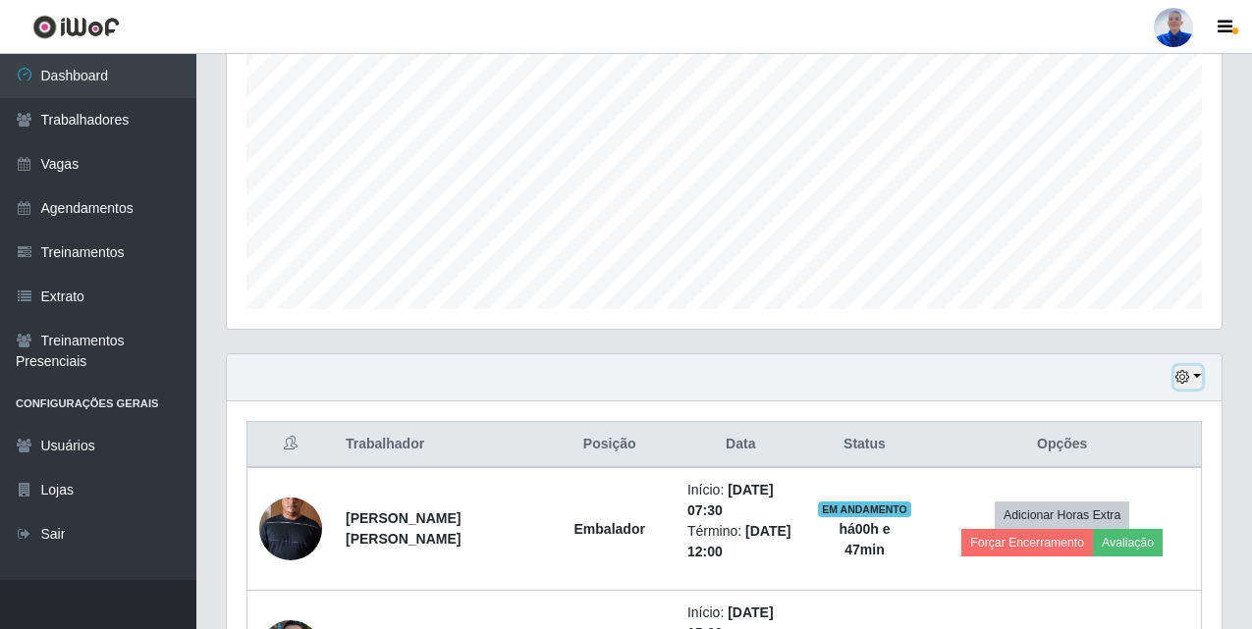
click at [1188, 376] on icon "button" at bounding box center [1182, 377] width 14 height 14
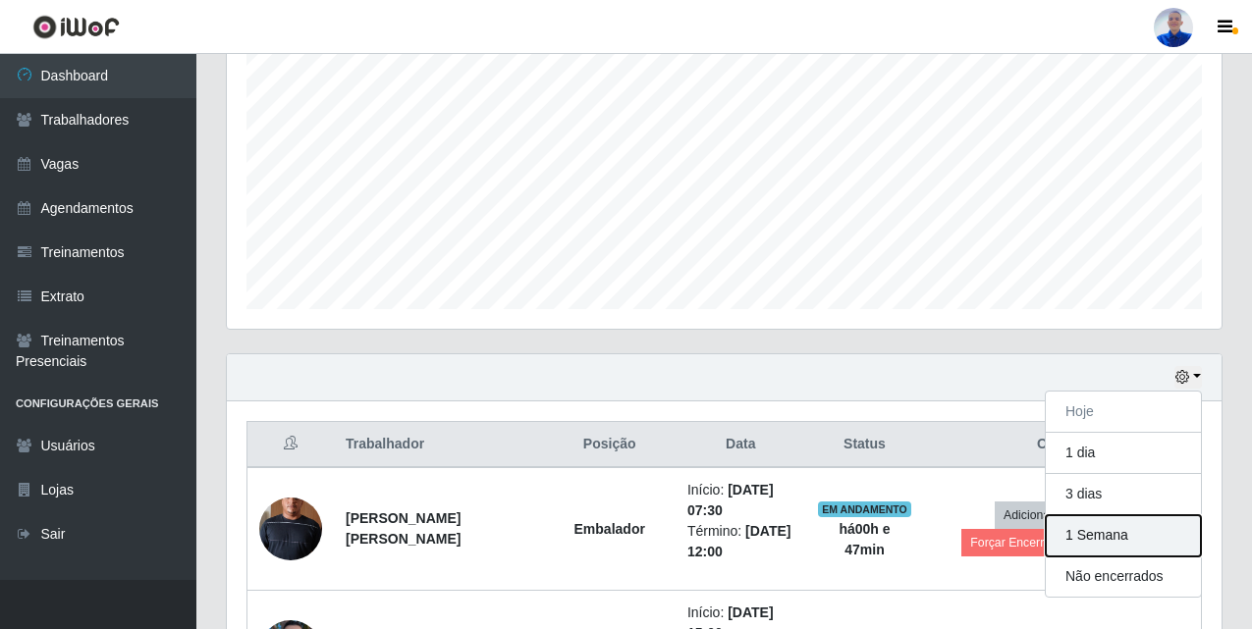
click at [1114, 524] on button "1 Semana" at bounding box center [1122, 535] width 155 height 41
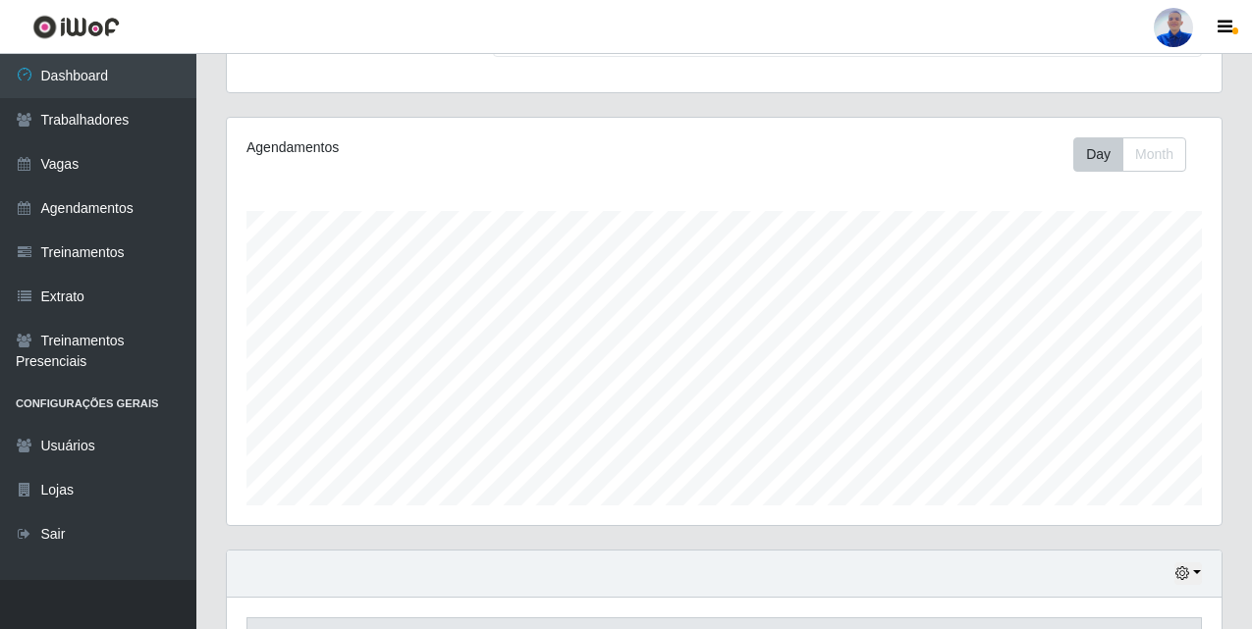
scroll to position [491, 0]
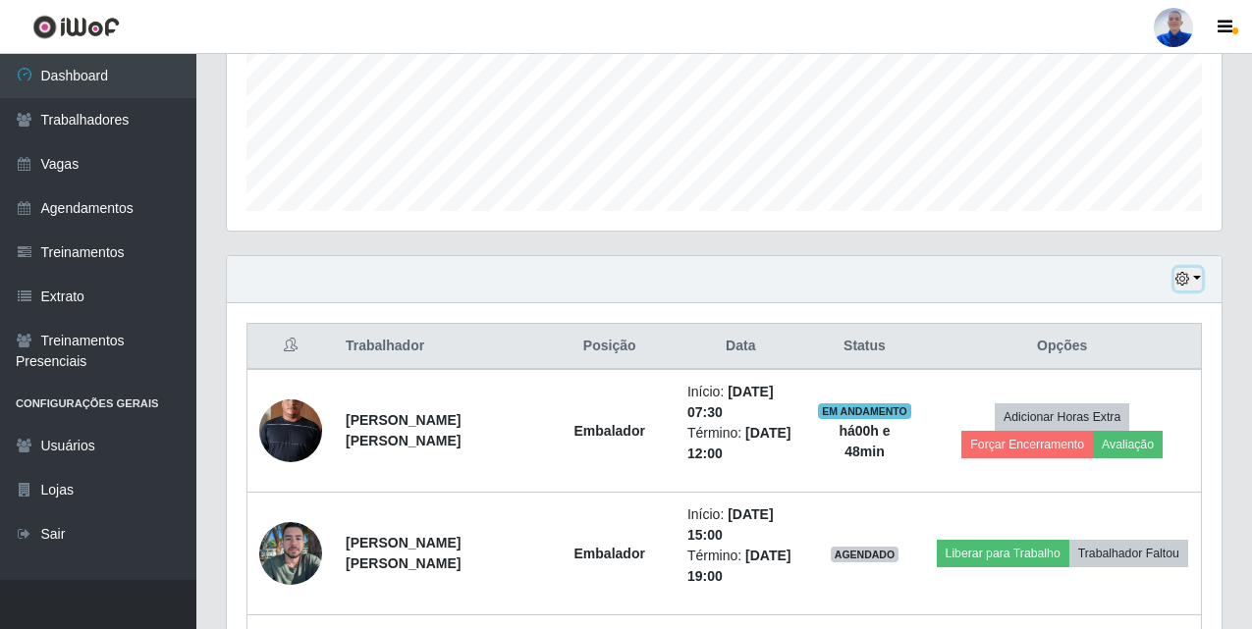
click at [1174, 271] on button "button" at bounding box center [1187, 279] width 27 height 23
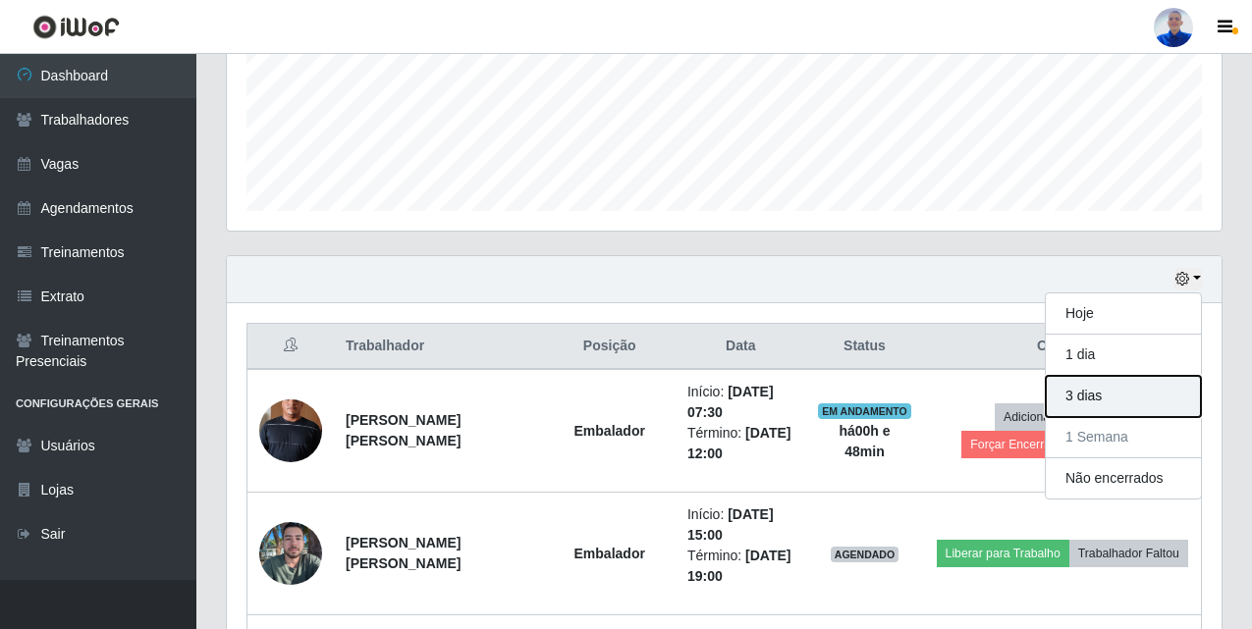
click at [1064, 398] on button "3 dias" at bounding box center [1122, 396] width 155 height 41
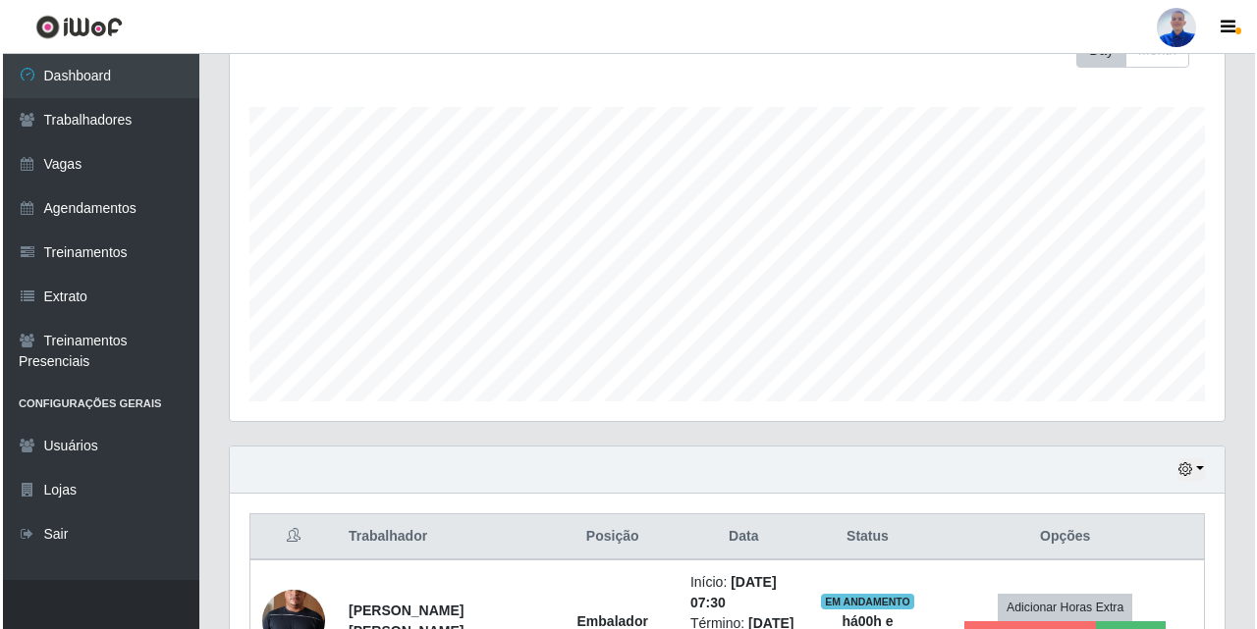
scroll to position [0, 0]
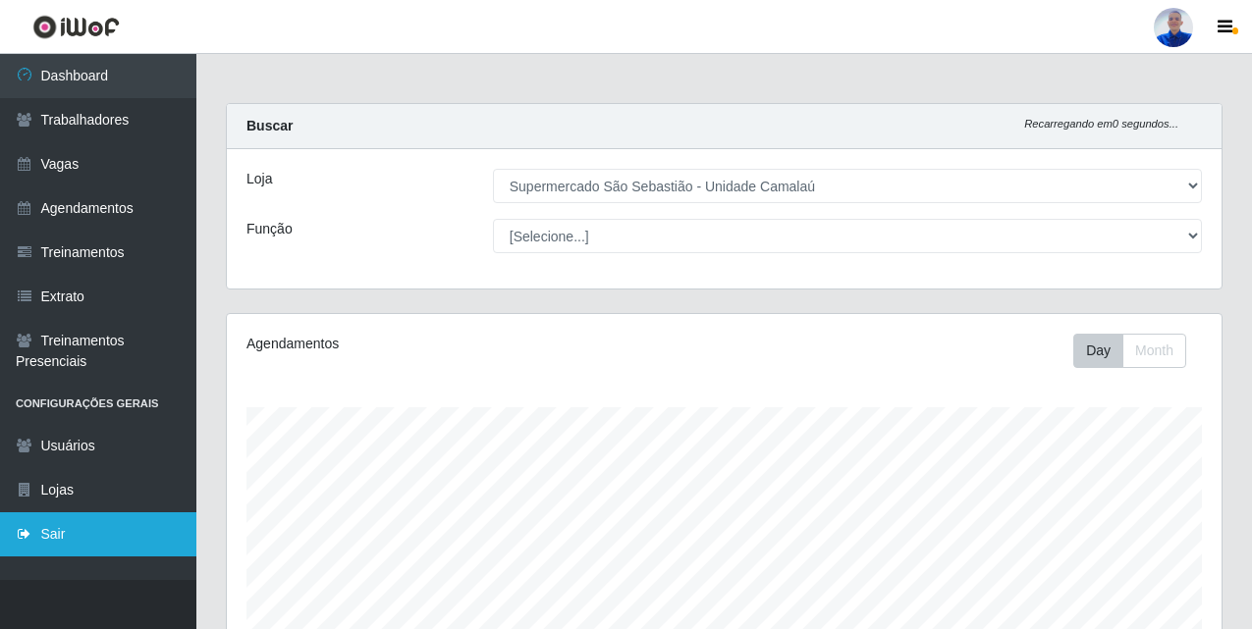
click at [89, 521] on link "Sair" at bounding box center [98, 534] width 196 height 44
